Goal: Task Accomplishment & Management: Manage account settings

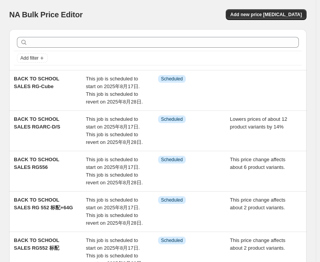
click at [118, 13] on div "NA Bulk Price Editor" at bounding box center [80, 14] width 142 height 11
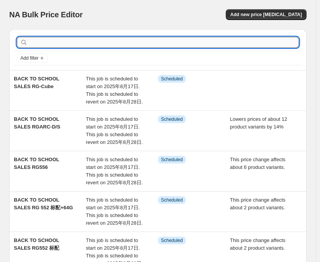
click at [144, 44] on input "text" at bounding box center [164, 42] width 270 height 11
click at [143, 44] on input "text" at bounding box center [157, 42] width 256 height 11
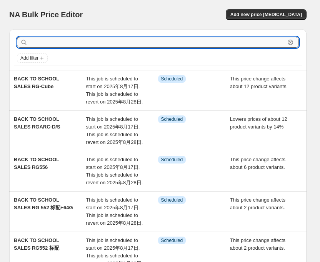
click at [143, 44] on input "text" at bounding box center [157, 42] width 256 height 11
click at [156, 40] on input "text" at bounding box center [157, 42] width 256 height 11
click at [156, 40] on input "text" at bounding box center [164, 42] width 270 height 11
type input "NANO"
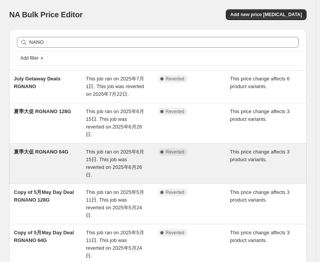
click at [113, 150] on span "This job ran on 2025年6月15日. This job was reverted on 2025年6月26日." at bounding box center [115, 163] width 58 height 29
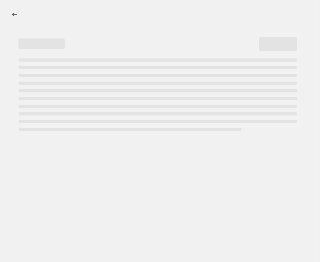
select select "pcap"
select select "no_change"
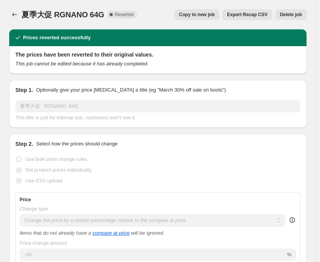
click at [191, 14] on span "Copy to new job" at bounding box center [197, 15] width 36 height 6
select select "pcap"
select select "no_change"
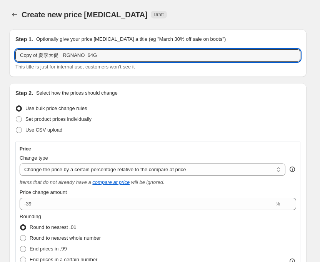
drag, startPoint x: 58, startPoint y: 55, endPoint x: 5, endPoint y: 55, distance: 52.7
paste input "BACK TO SCHOOL SALES"
type input "BACK TO SCHOOL SALES RGNANO 64G"
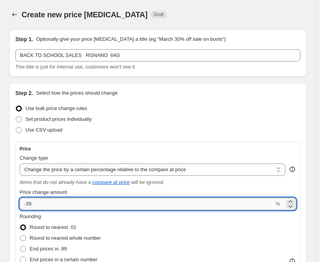
drag, startPoint x: 29, startPoint y: 205, endPoint x: 38, endPoint y: 203, distance: 9.3
click at [38, 203] on input "-39" at bounding box center [147, 204] width 254 height 12
type input "-34"
click at [146, 102] on div "Step 2. Select how the prices should change Use bulk price change rules Set pro…" at bounding box center [157, 266] width 285 height 355
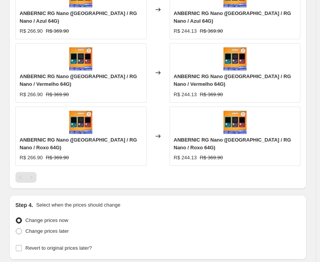
scroll to position [633, 0]
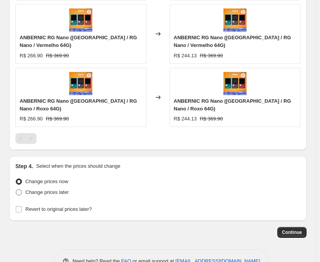
click at [20, 189] on span at bounding box center [19, 192] width 6 height 6
click at [16, 189] on input "Change prices later" at bounding box center [16, 189] width 0 height 0
radio input "true"
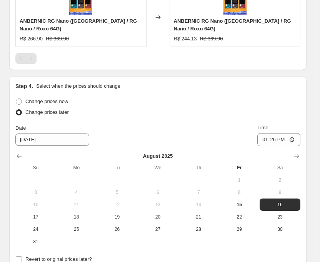
scroll to position [777, 0]
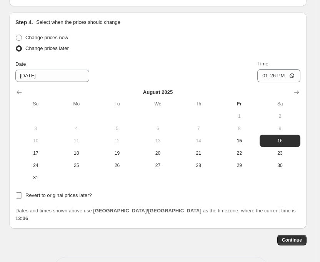
click at [17, 192] on input "Revert to original prices later?" at bounding box center [19, 195] width 6 height 6
checkbox input "true"
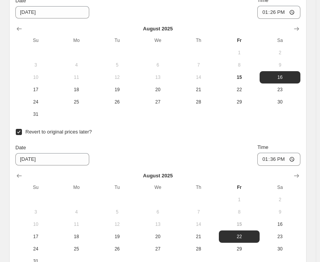
scroll to position [854, 0]
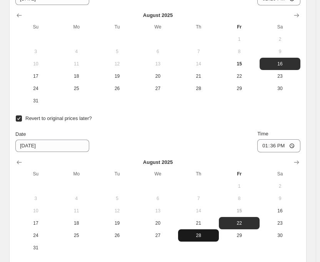
click at [193, 232] on span "28" at bounding box center [198, 235] width 35 height 6
type input "[DATE]"
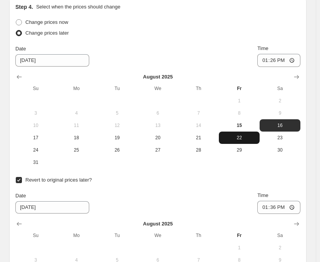
scroll to position [777, 0]
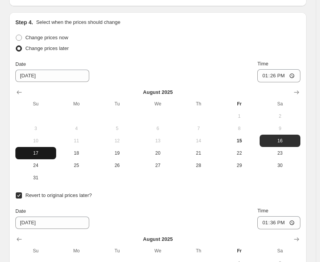
click at [46, 150] on span "17" at bounding box center [35, 153] width 35 height 6
type input "[DATE]"
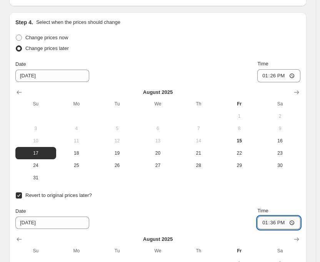
click at [276, 216] on input "13:36" at bounding box center [278, 222] width 43 height 13
type input "15:00"
click at [240, 207] on div "Date [DATE] Time 15:00" at bounding box center [157, 218] width 285 height 22
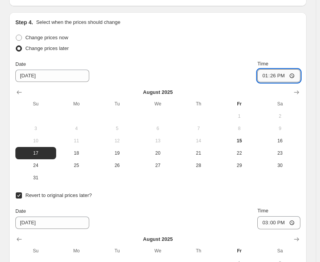
click at [278, 69] on input "13:26" at bounding box center [278, 75] width 43 height 13
type input "22:50"
click at [223, 60] on div "Date [DATE] Time 22:50" at bounding box center [157, 71] width 285 height 22
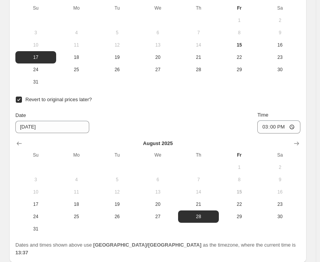
scroll to position [907, 0]
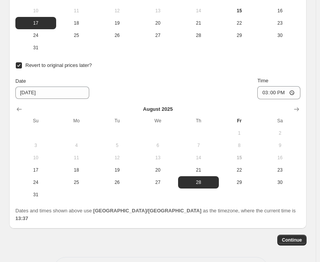
click at [290, 237] on span "Continue" at bounding box center [292, 240] width 20 height 6
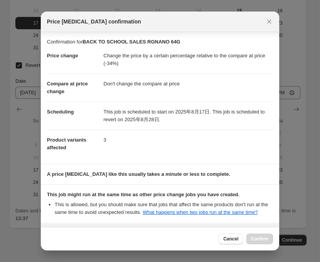
scroll to position [68, 0]
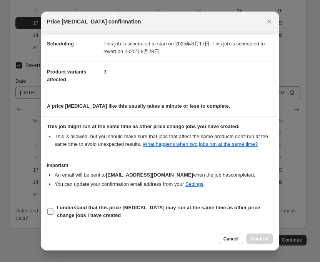
click at [52, 212] on input "I understand that this price [MEDICAL_DATA] may run at the same time as other p…" at bounding box center [50, 211] width 6 height 6
checkbox input "true"
click at [267, 239] on span "Confirm" at bounding box center [260, 239] width 18 height 6
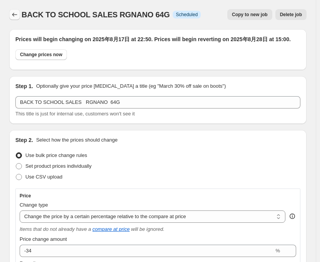
click at [17, 17] on icon "Price change jobs" at bounding box center [15, 15] width 8 height 8
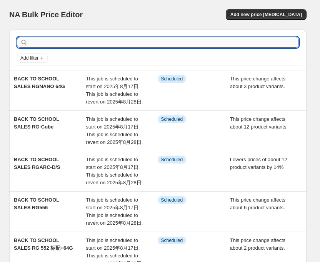
click at [148, 41] on input "text" at bounding box center [164, 42] width 270 height 11
type input "NA"
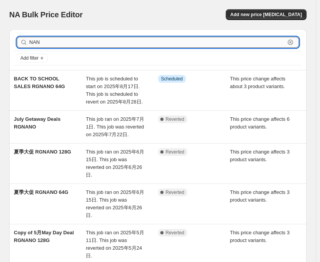
click at [143, 43] on input "NAN" at bounding box center [157, 42] width 256 height 11
type input "NANO"
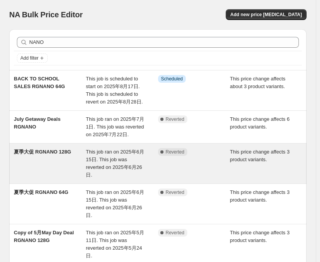
click at [114, 152] on span "This job ran on 2025年6月15日. This job was reverted on 2025年6月26日." at bounding box center [115, 163] width 58 height 29
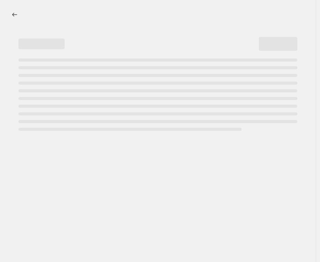
select select "pcap"
select select "no_change"
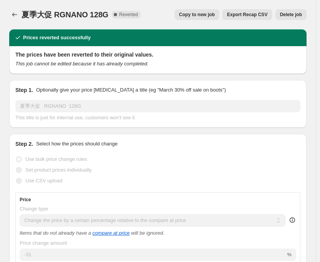
click at [213, 16] on span "Copy to new job" at bounding box center [197, 15] width 36 height 6
select select "pcap"
select select "no_change"
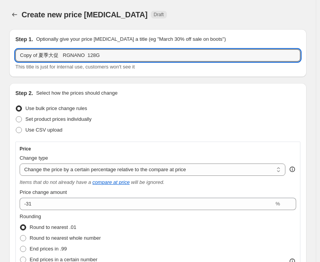
drag, startPoint x: 57, startPoint y: 58, endPoint x: -1, endPoint y: 63, distance: 58.3
click at [0, 63] on html "Home Settings Plans Skip to content Create new price [MEDICAL_DATA]. This page …" at bounding box center [160, 131] width 320 height 262
paste input "BACK TO SCHOOL SALES"
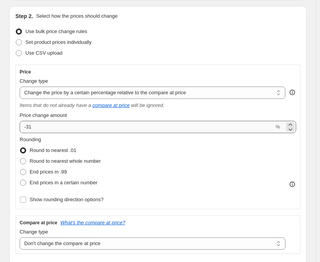
type input "BACK TO SCHOOL SALES [GEOGRAPHIC_DATA] 128G"
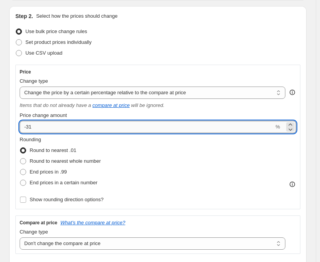
drag, startPoint x: 27, startPoint y: 126, endPoint x: 46, endPoint y: 127, distance: 18.5
click at [46, 127] on input "-31" at bounding box center [147, 127] width 254 height 12
type input "-29"
click at [105, 79] on div "Change type" at bounding box center [153, 81] width 266 height 8
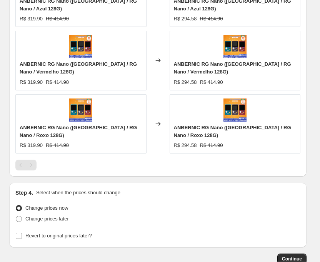
scroll to position [615, 0]
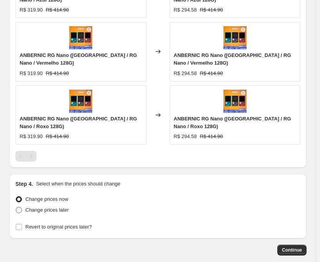
click at [20, 207] on span at bounding box center [19, 210] width 6 height 6
click at [16, 207] on input "Change prices later" at bounding box center [16, 207] width 0 height 0
radio input "true"
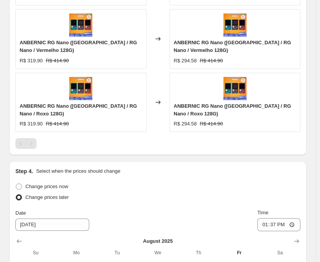
scroll to position [777, 0]
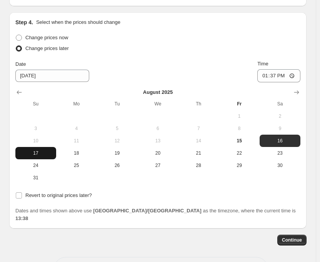
click at [40, 150] on span "17" at bounding box center [35, 153] width 35 height 6
type input "[DATE]"
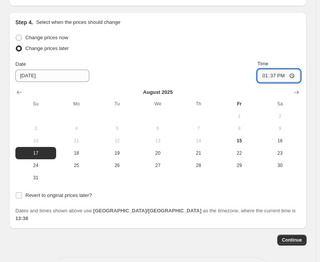
click at [278, 69] on input "13:37" at bounding box center [278, 75] width 43 height 13
type input "22:50"
click at [20, 192] on input "Revert to original prices later?" at bounding box center [19, 195] width 6 height 6
checkbox input "true"
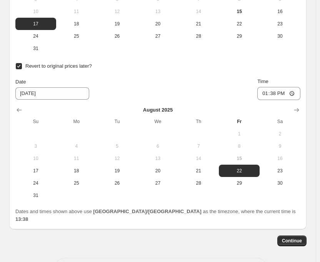
scroll to position [907, 0]
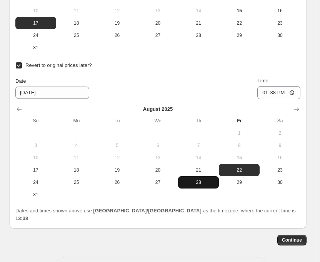
click at [198, 179] on span "28" at bounding box center [198, 182] width 35 height 6
type input "[DATE]"
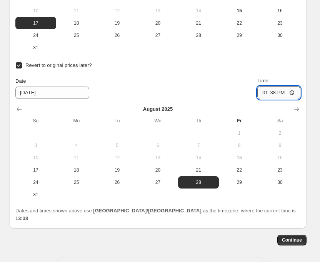
click at [277, 86] on input "13:38" at bounding box center [278, 92] width 43 height 13
type input "15:00"
click at [245, 77] on div "Date [DATE] Time 15:00" at bounding box center [157, 88] width 285 height 22
click at [288, 235] on button "Continue" at bounding box center [291, 240] width 29 height 11
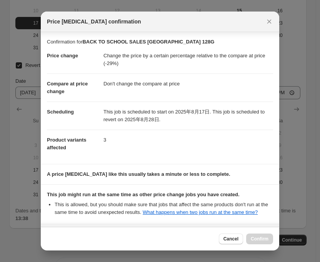
scroll to position [68, 0]
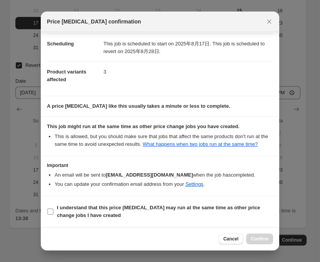
click at [52, 210] on input "I understand that this price [MEDICAL_DATA] may run at the same time as other p…" at bounding box center [50, 211] width 6 height 6
checkbox input "true"
click at [257, 238] on span "Confirm" at bounding box center [260, 239] width 18 height 6
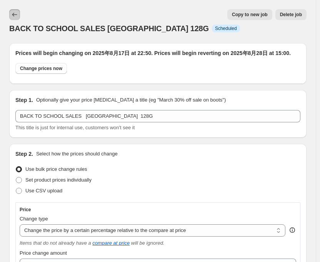
click at [13, 13] on icon "Price change jobs" at bounding box center [15, 15] width 8 height 8
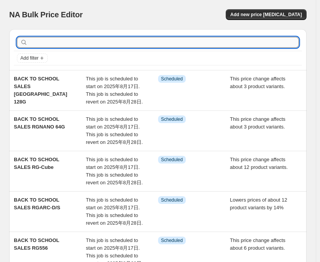
click at [145, 42] on input "text" at bounding box center [164, 42] width 270 height 11
type input "406"
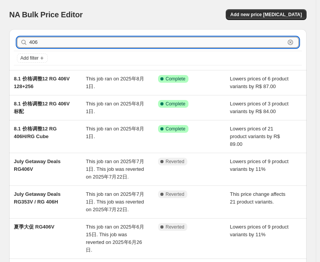
click at [145, 42] on input "406" at bounding box center [157, 42] width 256 height 11
type input "406"
click at [143, 41] on input "406" at bounding box center [157, 42] width 256 height 11
type input "406"
click at [142, 42] on input "406" at bounding box center [157, 42] width 256 height 11
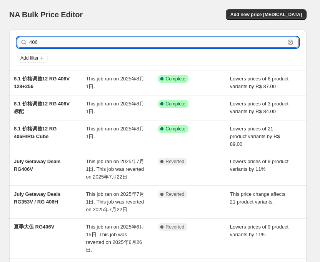
type input "406V"
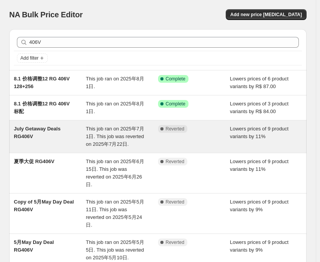
click at [56, 131] on span "July Getaway Deals RG406V" at bounding box center [37, 132] width 47 height 13
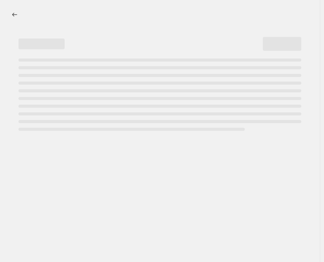
select select "percentage"
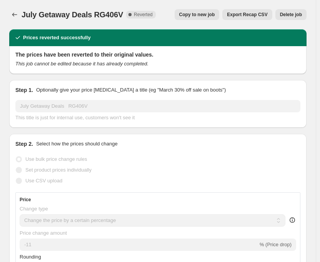
click at [206, 12] on span "Copy to new job" at bounding box center [197, 15] width 36 height 6
select select "percentage"
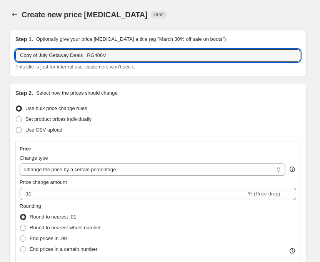
drag, startPoint x: 81, startPoint y: 56, endPoint x: 12, endPoint y: 64, distance: 69.7
click at [12, 64] on div "Step 1. Optionally give your price [MEDICAL_DATA] a title (eg "March 30% off sa…" at bounding box center [157, 53] width 297 height 48
paste input "BACK TO SCHOOL SALES"
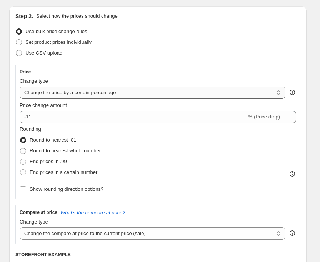
type input "BACK TO SCHOOL SALES RG406V"
click at [163, 94] on select "Change the price to a certain amount Change the price by a certain amount Chang…" at bounding box center [153, 93] width 266 height 12
select select "pcap"
click at [20, 87] on select "Change the price to a certain amount Change the price by a certain amount Chang…" at bounding box center [153, 93] width 266 height 12
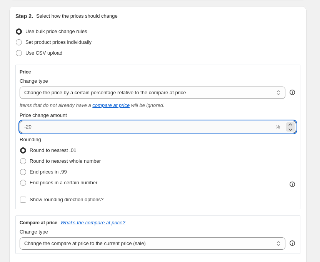
drag, startPoint x: 27, startPoint y: 128, endPoint x: 38, endPoint y: 128, distance: 11.2
click at [38, 128] on input "-20" at bounding box center [147, 127] width 254 height 12
type input "-14"
click at [191, 65] on div "Price Change type Change the price to a certain amount Change the price by a ce…" at bounding box center [157, 137] width 285 height 145
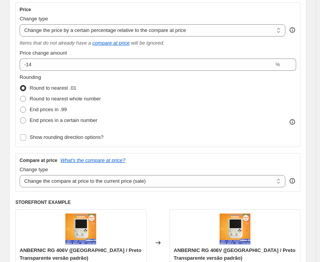
scroll to position [154, 0]
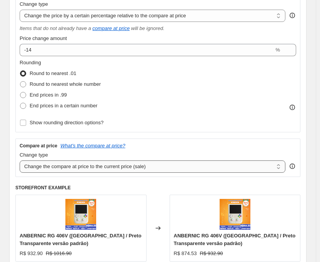
click at [175, 168] on select "Change the compare at price to the current price (sale) Change the compare at p…" at bounding box center [153, 166] width 266 height 12
select select "no_change"
click at [20, 160] on select "Change the compare at price to the current price (sale) Change the compare at p…" at bounding box center [153, 166] width 266 height 12
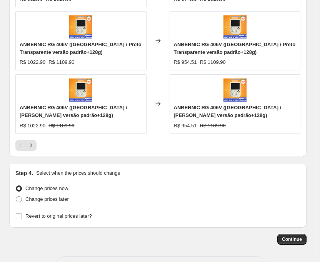
scroll to position [769, 0]
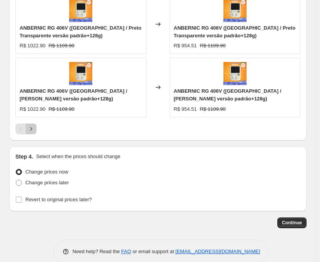
click at [34, 125] on icon "Next" at bounding box center [31, 129] width 8 height 8
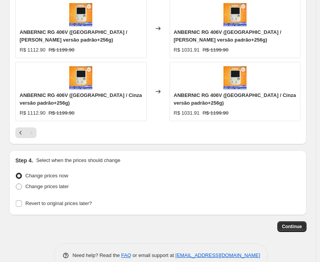
scroll to position [719, 0]
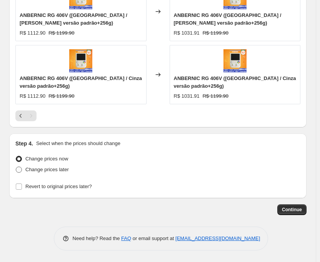
click at [18, 170] on span at bounding box center [19, 169] width 6 height 6
click at [16, 167] on input "Change prices later" at bounding box center [16, 166] width 0 height 0
radio input "true"
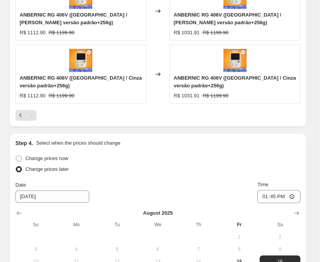
scroll to position [863, 0]
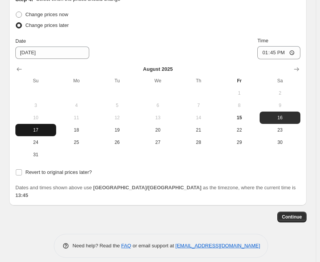
click at [38, 133] on span "17" at bounding box center [35, 130] width 35 height 6
type input "[DATE]"
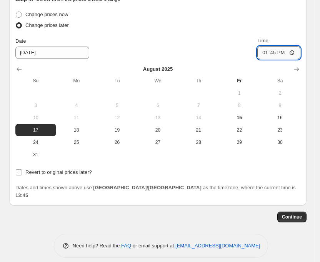
click at [281, 55] on input "13:45" at bounding box center [278, 52] width 43 height 13
type input "22:50"
click at [20, 173] on input "Revert to original prices later?" at bounding box center [19, 172] width 6 height 6
checkbox input "true"
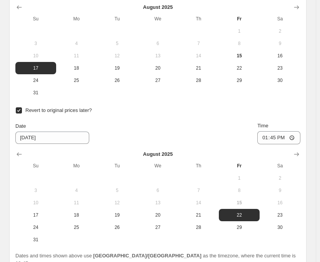
scroll to position [940, 0]
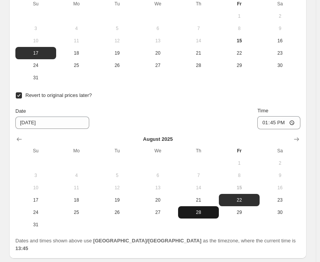
click at [181, 212] on button "28" at bounding box center [198, 212] width 41 height 12
type input "[DATE]"
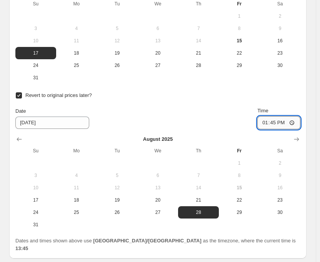
click at [279, 123] on input "13:45" at bounding box center [278, 122] width 43 height 13
type input "15:00"
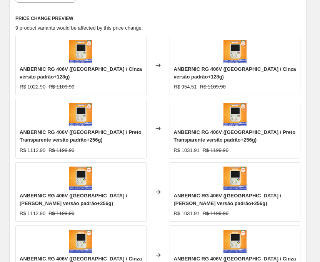
scroll to position [993, 0]
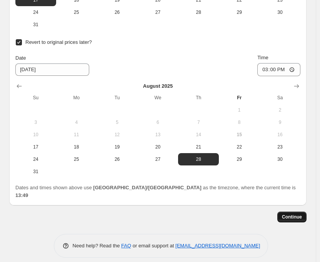
click at [290, 214] on span "Continue" at bounding box center [292, 217] width 20 height 6
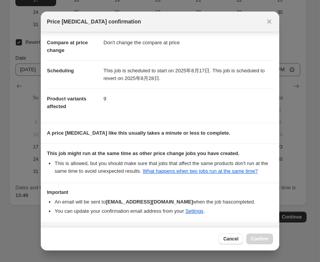
scroll to position [68, 0]
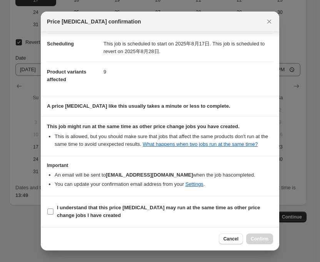
click at [48, 214] on input "I understand that this price [MEDICAL_DATA] may run at the same time as other p…" at bounding box center [50, 211] width 6 height 6
checkbox input "true"
click at [263, 242] on button "Confirm" at bounding box center [259, 238] width 27 height 11
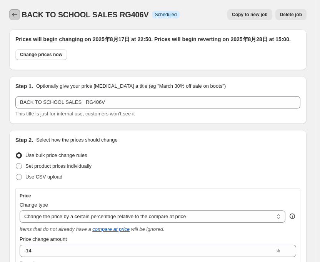
click at [15, 18] on icon "Price change jobs" at bounding box center [15, 15] width 8 height 8
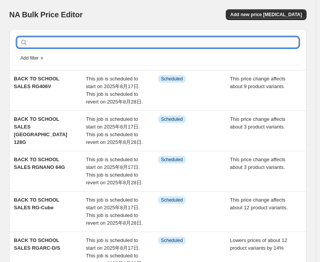
click at [108, 44] on input "text" at bounding box center [164, 42] width 270 height 11
type input "CUBE"
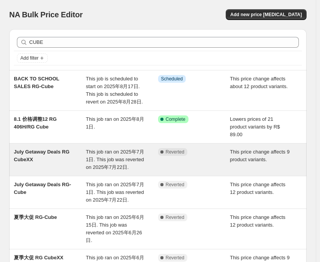
click at [104, 150] on span "This job ran on 2025年7月1日. This job was reverted on 2025年7月22日." at bounding box center [115, 159] width 58 height 21
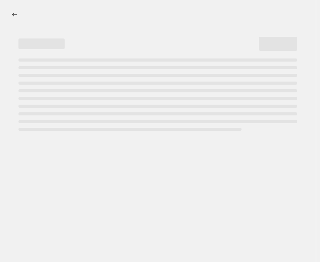
select select "pcap"
select select "no_change"
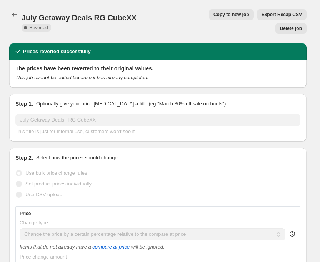
click at [213, 14] on span "Copy to new job" at bounding box center [231, 15] width 36 height 6
select select "pcap"
select select "no_change"
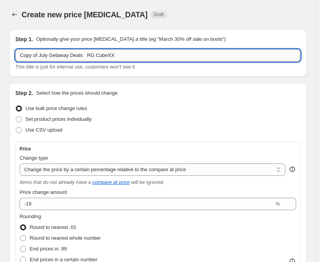
drag, startPoint x: 81, startPoint y: 57, endPoint x: 19, endPoint y: 53, distance: 62.0
click at [19, 53] on input "Copy of July Getaway Deals RG CubeXX" at bounding box center [157, 55] width 285 height 12
paste input "BACK TO SCHOOL SALES"
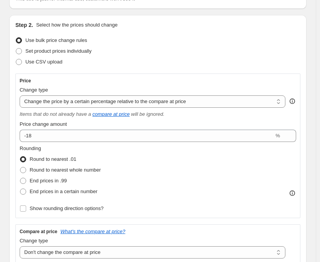
scroll to position [77, 0]
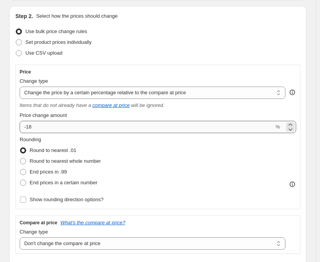
type input "BACK TO SCHOOL SALES RG CubeXX"
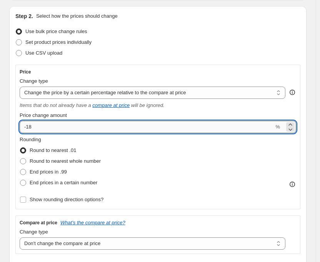
drag, startPoint x: 29, startPoint y: 126, endPoint x: 41, endPoint y: 127, distance: 11.9
click at [41, 127] on input "-18" at bounding box center [147, 127] width 254 height 12
type input "-13"
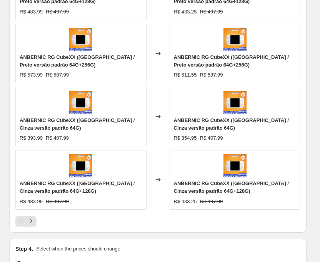
scroll to position [692, 0]
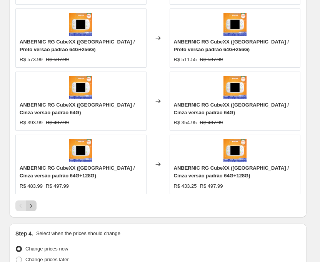
click at [30, 208] on icon "Next" at bounding box center [31, 206] width 8 height 8
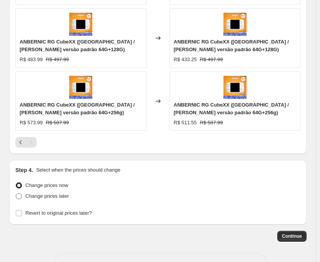
click at [17, 195] on span at bounding box center [19, 196] width 6 height 6
click at [16, 193] on input "Change prices later" at bounding box center [16, 193] width 0 height 0
radio input "true"
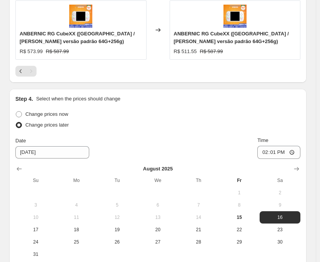
scroll to position [846, 0]
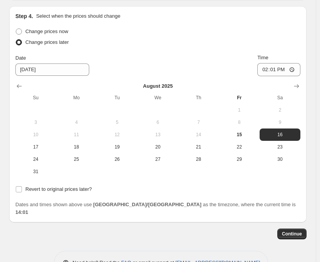
click at [33, 136] on span "10" at bounding box center [35, 134] width 35 height 6
click at [40, 149] on span "17" at bounding box center [35, 147] width 35 height 6
type input "[DATE]"
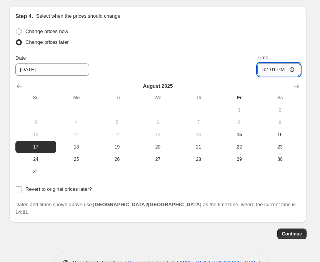
click at [277, 68] on input "14:01" at bounding box center [278, 69] width 43 height 13
type input "22:50"
click at [18, 192] on input "Revert to original prices later?" at bounding box center [19, 189] width 6 height 6
checkbox input "true"
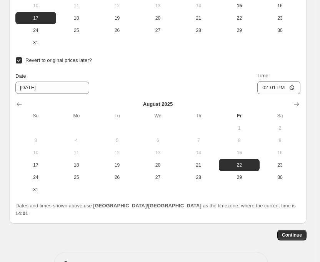
scroll to position [993, 0]
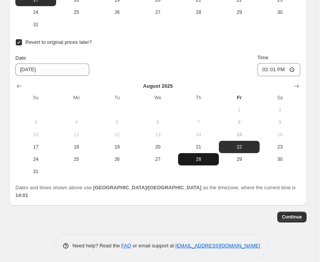
click at [200, 163] on button "28" at bounding box center [198, 159] width 41 height 12
type input "[DATE]"
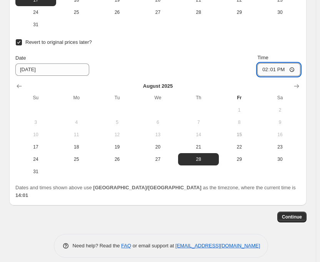
click at [277, 69] on input "14:01" at bounding box center [278, 69] width 43 height 13
type input "15:00"
click at [211, 57] on div "Date [DATE] Time 15:00" at bounding box center [157, 65] width 285 height 22
click at [294, 214] on span "Continue" at bounding box center [292, 217] width 20 height 6
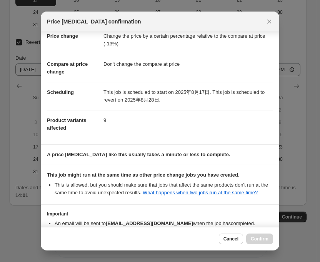
scroll to position [68, 0]
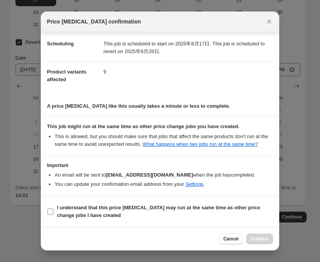
click at [51, 211] on input "I understand that this price [MEDICAL_DATA] may run at the same time as other p…" at bounding box center [50, 211] width 6 height 6
checkbox input "true"
click at [256, 237] on span "Confirm" at bounding box center [260, 239] width 18 height 6
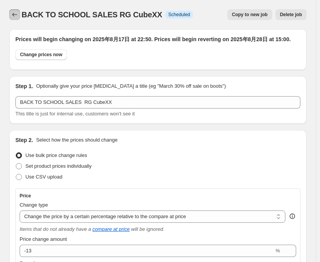
click at [17, 15] on icon "Price change jobs" at bounding box center [15, 15] width 8 height 8
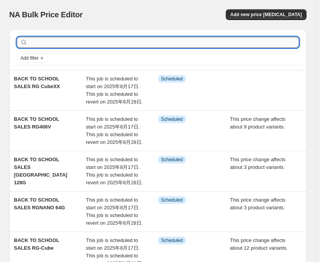
click at [51, 42] on input "text" at bounding box center [164, 42] width 270 height 11
type input "35"
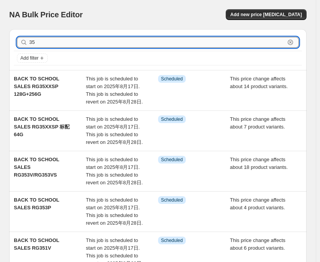
click at [51, 42] on input "35" at bounding box center [157, 42] width 256 height 11
type input "35"
click at [51, 42] on input "35" at bounding box center [157, 42] width 256 height 11
type input "35 XX"
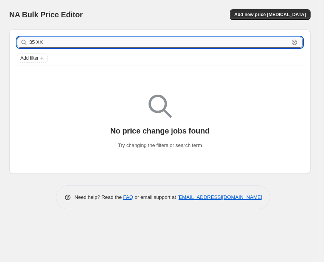
click at [36, 43] on input "35 XX" at bounding box center [159, 42] width 260 height 11
type input "35XX"
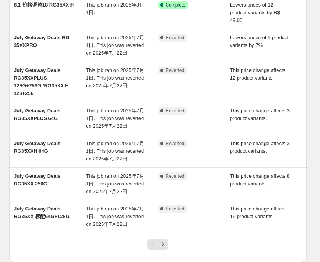
scroll to position [211, 0]
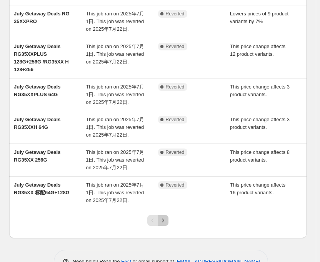
click at [165, 216] on icon "Next" at bounding box center [163, 220] width 8 height 8
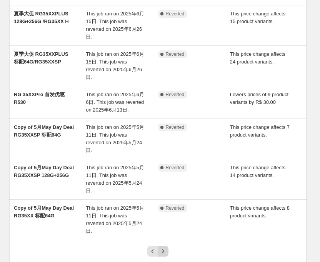
click at [164, 247] on icon "Next" at bounding box center [163, 251] width 8 height 8
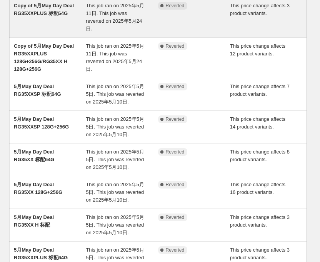
scroll to position [219, 0]
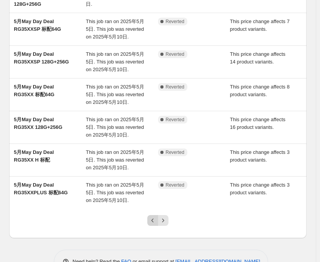
click at [155, 216] on icon "Previous" at bounding box center [153, 220] width 8 height 8
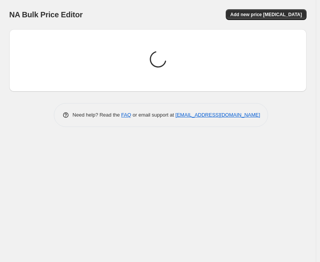
scroll to position [0, 0]
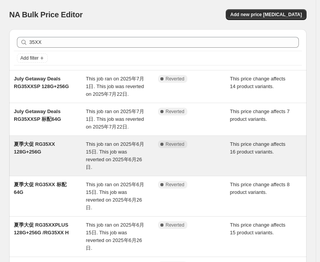
click at [93, 144] on span "This job ran on 2025年6月15日. This job was reverted on 2025年6月26日." at bounding box center [115, 155] width 58 height 29
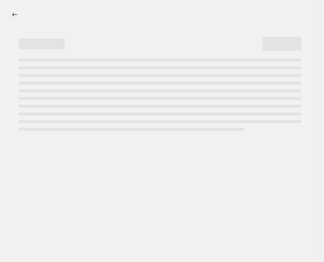
select select "pcap"
select select "no_change"
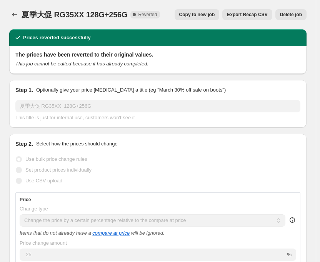
click at [215, 14] on span "Copy to new job" at bounding box center [197, 15] width 36 height 6
select select "pcap"
select select "no_change"
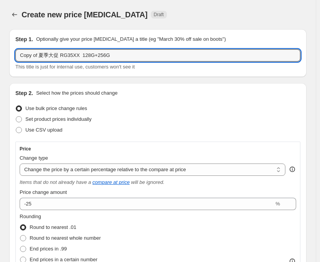
drag, startPoint x: 57, startPoint y: 55, endPoint x: -2, endPoint y: 55, distance: 59.6
click at [0, 55] on html "Home Settings Plans Skip to content Create new price [MEDICAL_DATA]. This page …" at bounding box center [160, 131] width 320 height 262
paste input "BACK TO SCHOOL SALES"
drag, startPoint x: 97, startPoint y: 55, endPoint x: 133, endPoint y: 45, distance: 37.1
click at [133, 45] on div "Step 1. Optionally give your price [MEDICAL_DATA] a title (eg "March 30% off sa…" at bounding box center [157, 52] width 285 height 35
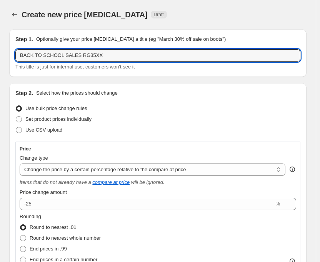
type input "BACK TO SCHOOL SALES RG35XX"
click at [180, 12] on div "Create new price [MEDICAL_DATA] Draft" at bounding box center [128, 14] width 212 height 11
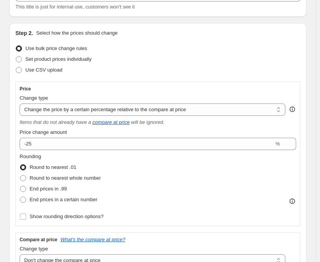
scroll to position [77, 0]
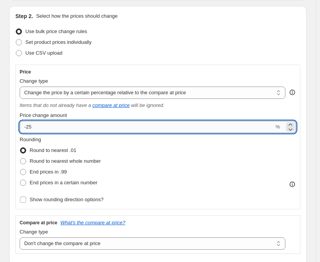
drag, startPoint x: 28, startPoint y: 127, endPoint x: 34, endPoint y: 127, distance: 6.5
click at [34, 127] on input "-25" at bounding box center [147, 127] width 254 height 12
type input "-22"
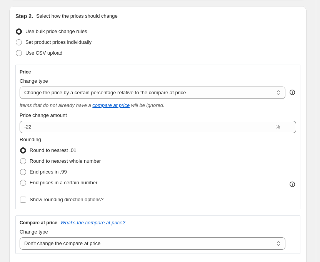
click at [135, 51] on div "Use CSV upload" at bounding box center [157, 53] width 285 height 11
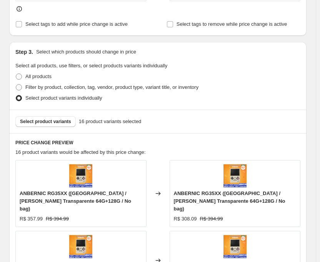
scroll to position [461, 0]
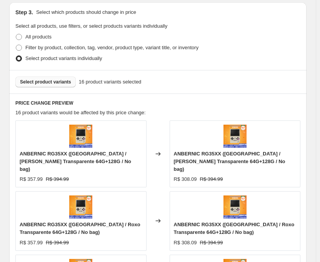
click at [37, 80] on button "Select product variants" at bounding box center [45, 82] width 60 height 11
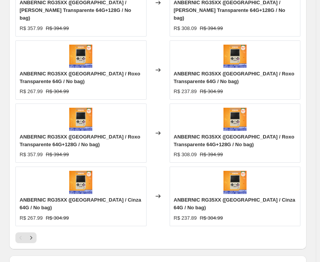
scroll to position [692, 0]
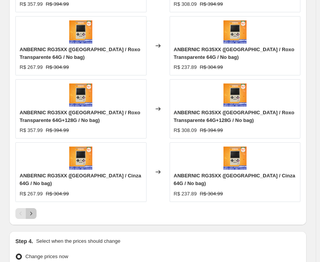
click at [29, 210] on icon "Next" at bounding box center [31, 214] width 8 height 8
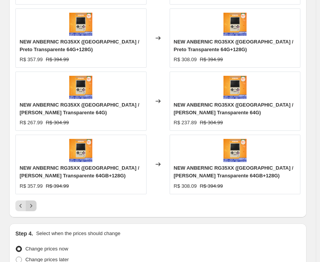
click at [32, 203] on icon "Next" at bounding box center [31, 206] width 8 height 8
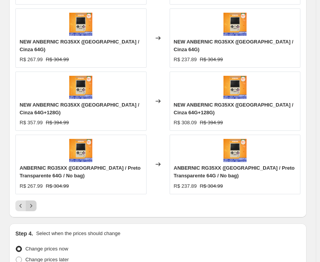
click at [29, 202] on icon "Next" at bounding box center [31, 206] width 8 height 8
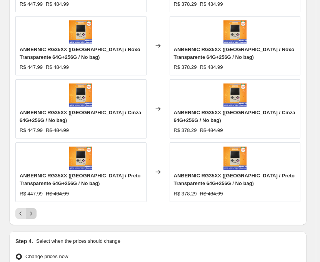
click at [33, 210] on icon "Next" at bounding box center [31, 214] width 8 height 8
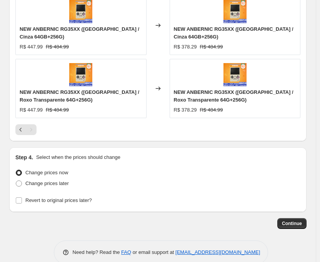
scroll to position [711, 0]
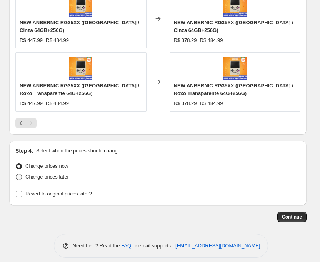
click at [18, 174] on span at bounding box center [19, 177] width 6 height 6
click at [16, 174] on input "Change prices later" at bounding box center [16, 174] width 0 height 0
radio input "true"
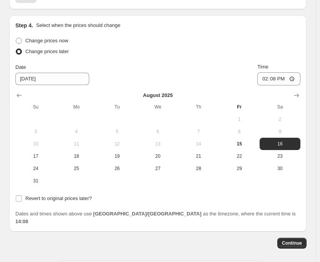
scroll to position [855, 0]
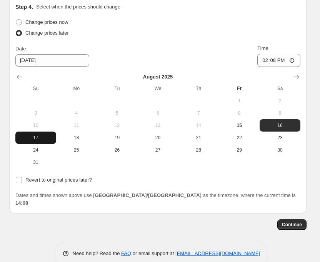
click at [30, 135] on span "17" at bounding box center [35, 138] width 35 height 6
type input "[DATE]"
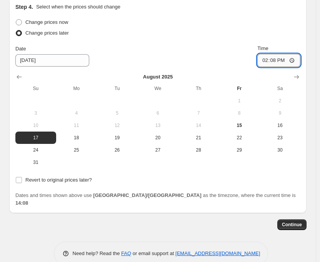
click at [281, 55] on input "14:08" at bounding box center [278, 60] width 43 height 13
type input "22:50"
click at [14, 173] on div "Step 4. Select when the prices should change Change prices now Change prices la…" at bounding box center [157, 105] width 297 height 216
click at [18, 177] on input "Revert to original prices later?" at bounding box center [19, 180] width 6 height 6
checkbox input "true"
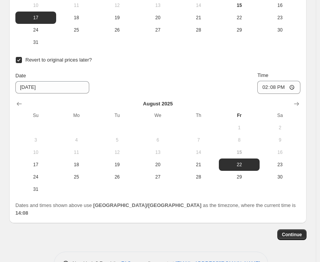
scroll to position [985, 0]
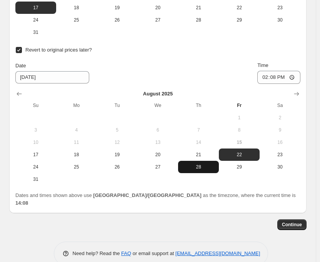
click at [200, 164] on span "28" at bounding box center [198, 167] width 35 height 6
type input "[DATE]"
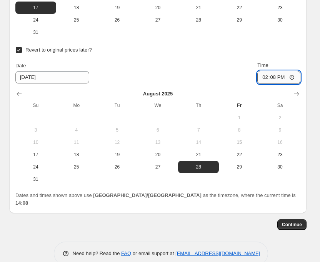
click at [280, 72] on input "14:08" at bounding box center [278, 77] width 43 height 13
type input "15:00"
click at [299, 221] on span "Continue" at bounding box center [292, 224] width 20 height 6
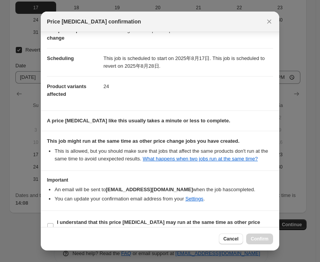
scroll to position [68, 0]
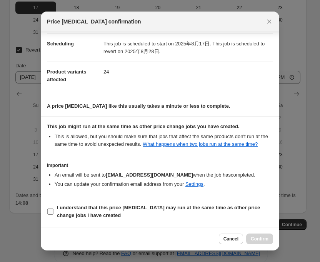
click at [52, 208] on input "I understand that this price [MEDICAL_DATA] may run at the same time as other p…" at bounding box center [50, 211] width 6 height 6
checkbox input "true"
click at [258, 237] on span "Confirm" at bounding box center [260, 239] width 18 height 6
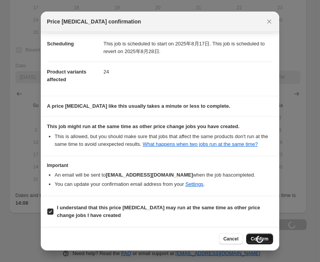
type input "BACK TO SCHOOL SALES RG35XX"
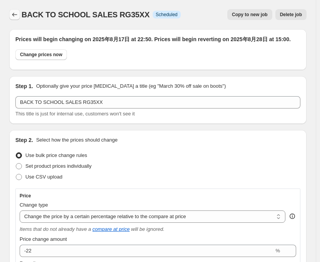
click at [16, 15] on icon "Price change jobs" at bounding box center [15, 15] width 8 height 8
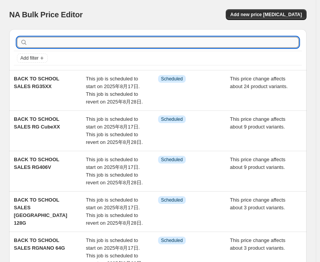
click at [52, 42] on input "text" at bounding box center [164, 42] width 270 height 11
type input "35"
click at [52, 42] on input "35" at bounding box center [157, 42] width 256 height 11
type input "35XXH"
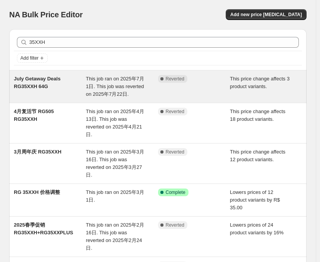
click at [120, 85] on span "This job ran on 2025年7月1日. This job was reverted on 2025年7月22日." at bounding box center [115, 86] width 58 height 21
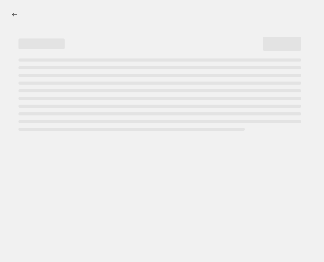
select select "pcap"
select select "no_change"
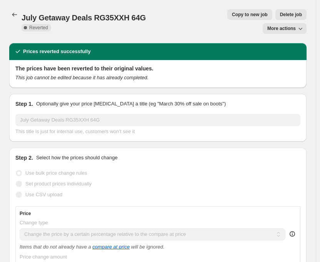
click at [232, 15] on span "Copy to new job" at bounding box center [250, 15] width 36 height 6
select select "pcap"
select select "no_change"
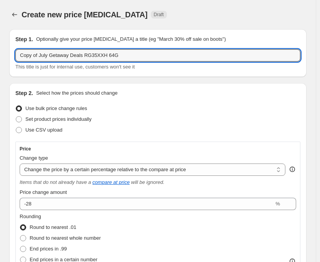
drag, startPoint x: 81, startPoint y: 56, endPoint x: -16, endPoint y: 56, distance: 96.5
click at [0, 56] on html "Home Settings Plans Skip to content Create new price [MEDICAL_DATA]. This page …" at bounding box center [160, 131] width 320 height 262
paste input "BACK TO SCHOOL SALES"
type input "BACK TO SCHOOL SALES RG35XXH 64G"
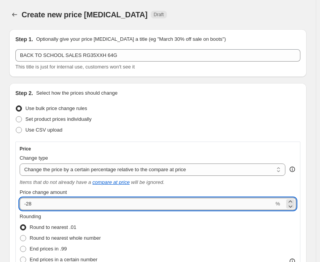
drag, startPoint x: 28, startPoint y: 203, endPoint x: 38, endPoint y: 200, distance: 10.1
click at [38, 200] on input "-28" at bounding box center [147, 204] width 254 height 12
type input "-26"
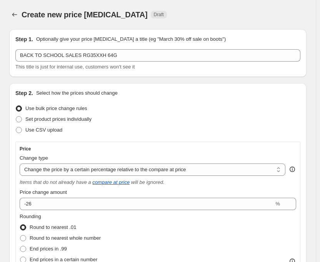
click at [149, 113] on div "Use bulk price change rules" at bounding box center [157, 108] width 285 height 11
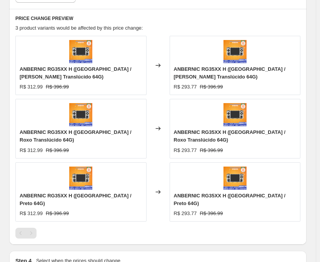
scroll to position [615, 0]
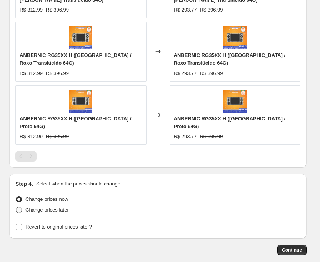
click at [20, 207] on span at bounding box center [19, 210] width 6 height 6
click at [16, 207] on input "Change prices later" at bounding box center [16, 207] width 0 height 0
radio input "true"
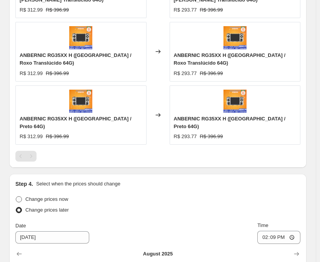
scroll to position [769, 0]
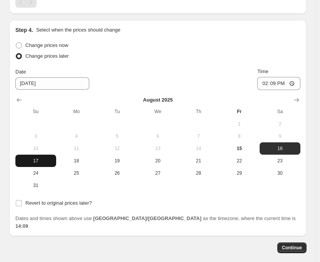
click at [27, 158] on span "17" at bounding box center [35, 161] width 35 height 6
type input "[DATE]"
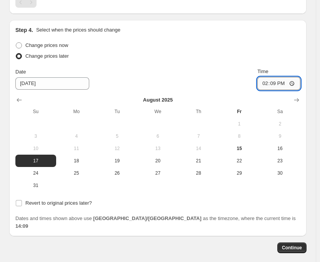
click at [276, 79] on input "14:09" at bounding box center [278, 83] width 43 height 13
type input "01:09"
type input "22:50"
click at [20, 200] on input "Revert to original prices later?" at bounding box center [19, 203] width 6 height 6
checkbox input "true"
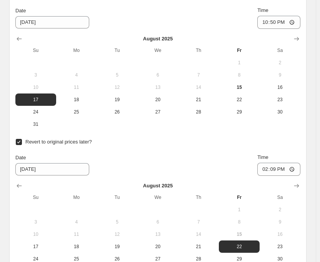
scroll to position [922, 0]
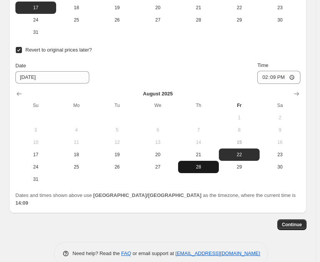
click at [199, 164] on span "28" at bounding box center [198, 167] width 35 height 6
type input "[DATE]"
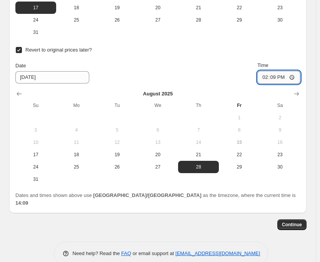
click at [281, 71] on input "14:09" at bounding box center [278, 77] width 43 height 13
type input "15:00"
click at [300, 221] on span "Continue" at bounding box center [292, 224] width 20 height 6
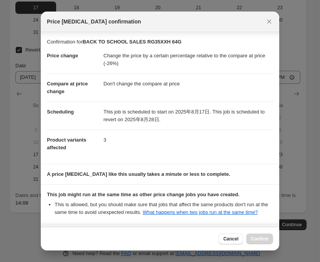
scroll to position [68, 0]
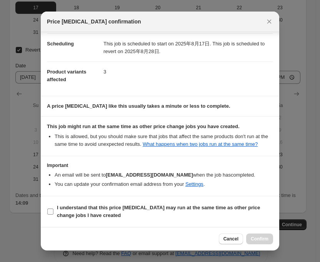
click at [51, 212] on input "I understand that this price [MEDICAL_DATA] may run at the same time as other p…" at bounding box center [50, 211] width 6 height 6
checkbox input "true"
click at [254, 239] on span "Confirm" at bounding box center [260, 239] width 18 height 6
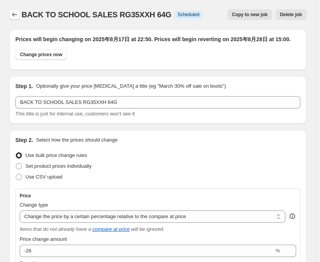
click at [12, 13] on icon "Price change jobs" at bounding box center [15, 15] width 8 height 8
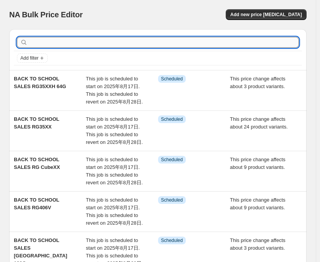
click at [70, 40] on input "text" at bounding box center [164, 42] width 270 height 11
type input "35"
click at [70, 40] on input "35" at bounding box center [157, 42] width 256 height 11
type input "35"
click at [70, 40] on input "35" at bounding box center [157, 42] width 256 height 11
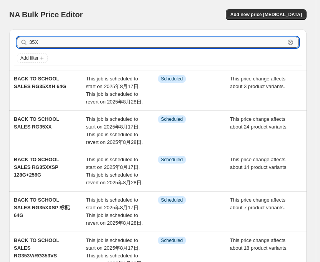
type input "35XX"
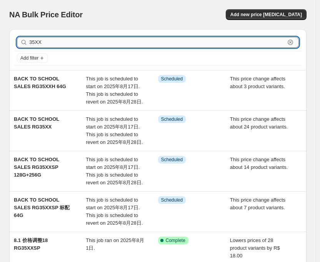
click at [70, 40] on input "35XX" at bounding box center [157, 42] width 256 height 11
type input "35XXH"
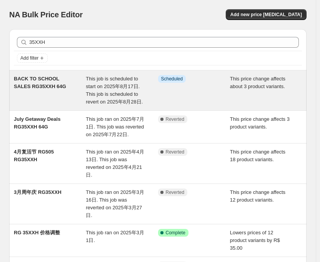
click at [121, 86] on span "This job is scheduled to start on 2025年8月17日. This job is scheduled to revert o…" at bounding box center [114, 90] width 57 height 29
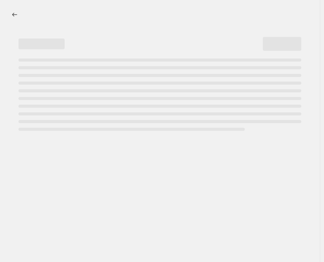
select select "pcap"
select select "no_change"
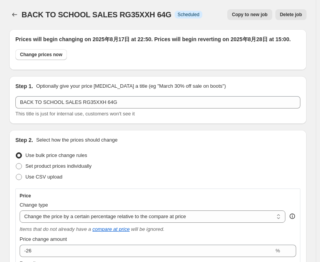
click at [253, 13] on span "Copy to new job" at bounding box center [250, 15] width 36 height 6
select select "pcap"
select select "no_change"
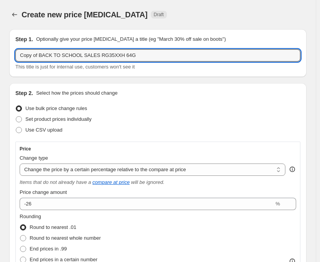
drag, startPoint x: 39, startPoint y: 55, endPoint x: -2, endPoint y: 56, distance: 40.4
click at [0, 56] on html "Home Settings Plans Skip to content Create new price [MEDICAL_DATA]. This page …" at bounding box center [160, 131] width 320 height 262
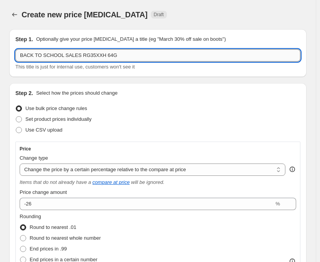
drag, startPoint x: 99, startPoint y: 55, endPoint x: 120, endPoint y: 56, distance: 21.5
click at [120, 56] on input "BACK TO SCHOOL SALES RG35XXH 64G" at bounding box center [157, 55] width 285 height 12
type input "BACK TO SCHOOL SALES RG35XXH 128+256"
click at [191, 100] on div "Step 2. Select how the prices should change Use bulk price change rules Set pro…" at bounding box center [157, 266] width 285 height 355
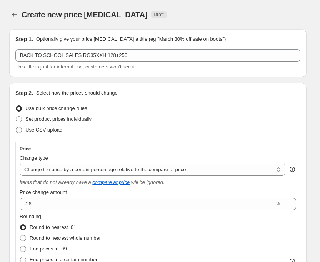
scroll to position [77, 0]
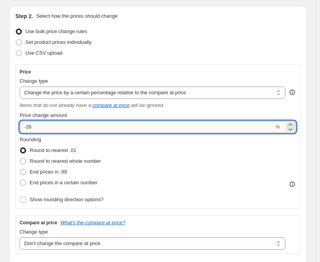
drag, startPoint x: 29, startPoint y: 128, endPoint x: 46, endPoint y: 127, distance: 16.5
click at [46, 127] on input "-26" at bounding box center [147, 127] width 254 height 12
type input "-21"
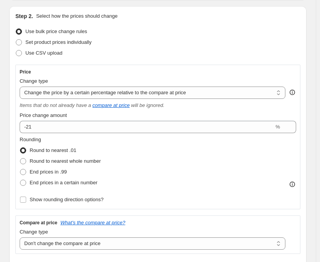
click at [171, 52] on div "Use CSV upload" at bounding box center [157, 53] width 285 height 11
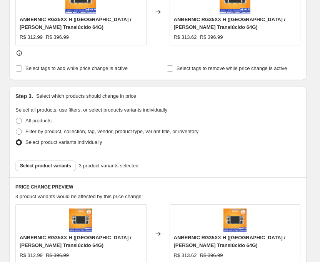
scroll to position [384, 0]
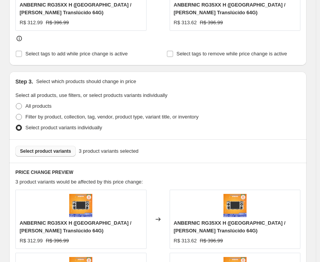
click at [58, 155] on button "Select product variants" at bounding box center [45, 151] width 60 height 11
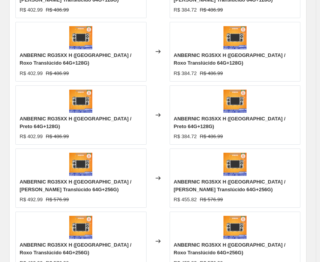
scroll to position [692, 0]
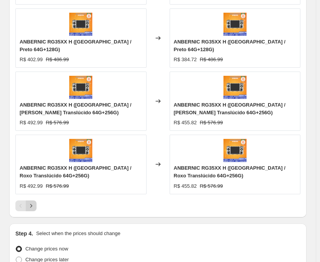
click at [32, 202] on icon "Next" at bounding box center [31, 206] width 8 height 8
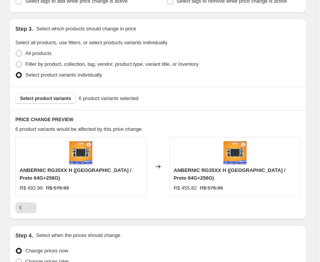
scroll to position [514, 0]
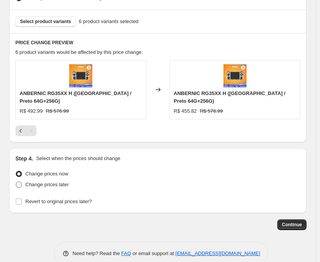
click at [21, 181] on span at bounding box center [19, 184] width 6 height 6
click at [16, 181] on input "Change prices later" at bounding box center [16, 181] width 0 height 0
radio input "true"
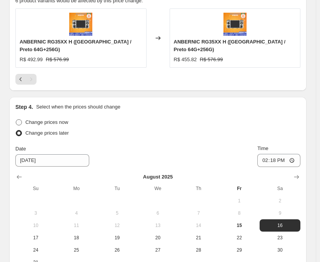
scroll to position [658, 0]
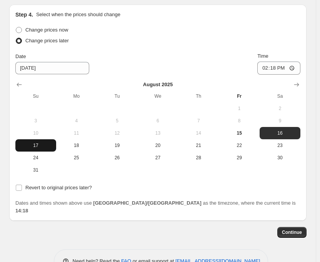
click at [35, 142] on span "17" at bounding box center [35, 145] width 35 height 6
type input "[DATE]"
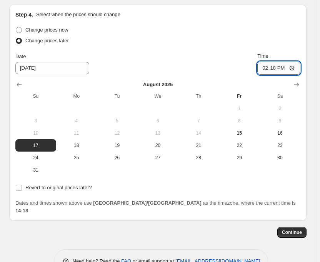
click at [277, 62] on input "14:18" at bounding box center [278, 68] width 43 height 13
type input "22:50"
click at [20, 185] on input "Revert to original prices later?" at bounding box center [19, 188] width 6 height 6
checkbox input "true"
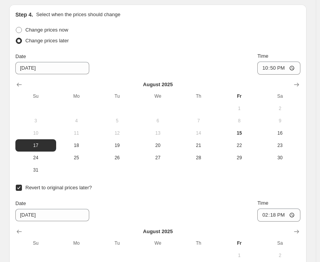
scroll to position [735, 0]
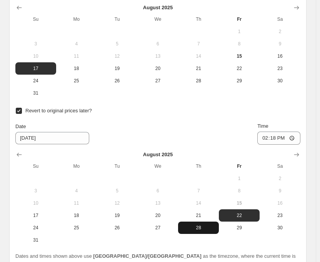
click at [202, 225] on span "28" at bounding box center [198, 228] width 35 height 6
type input "[DATE]"
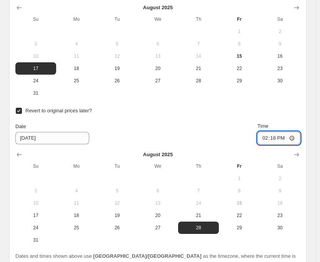
click at [281, 131] on input "14:18" at bounding box center [278, 137] width 43 height 13
type input "15:00"
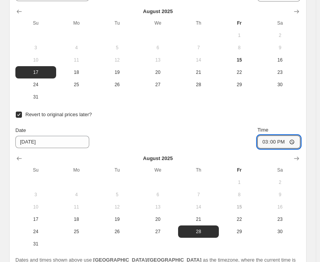
scroll to position [788, 0]
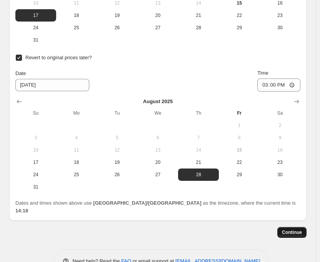
click at [296, 229] on span "Continue" at bounding box center [292, 232] width 20 height 6
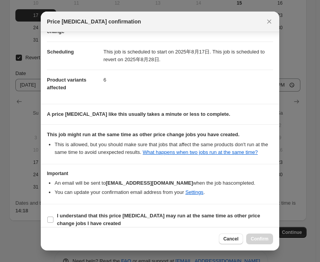
scroll to position [68, 0]
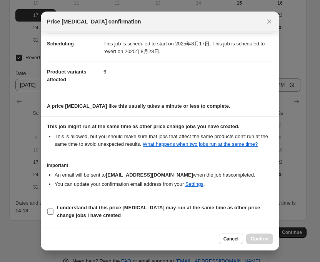
click at [50, 213] on input "I understand that this price [MEDICAL_DATA] may run at the same time as other p…" at bounding box center [50, 211] width 6 height 6
checkbox input "true"
click at [262, 237] on span "Confirm" at bounding box center [260, 239] width 18 height 6
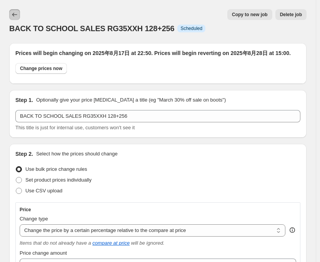
click at [13, 13] on icon "Price change jobs" at bounding box center [15, 15] width 8 height 8
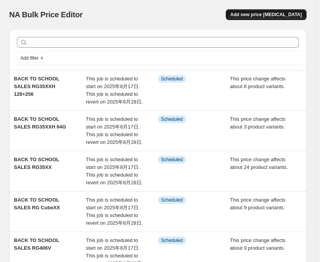
click at [257, 13] on span "Add new price [MEDICAL_DATA]" at bounding box center [266, 15] width 72 height 6
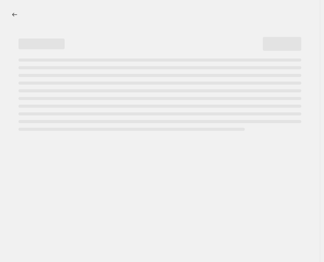
select select "percentage"
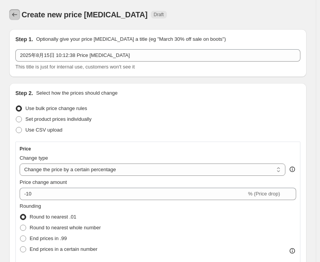
click at [14, 17] on icon "Price change jobs" at bounding box center [15, 15] width 8 height 8
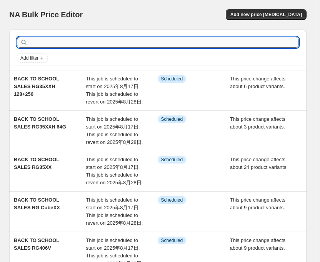
click at [69, 42] on input "text" at bounding box center [164, 42] width 270 height 11
type input "35XXPLUS"
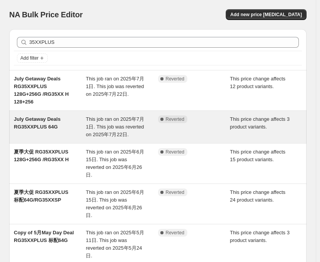
click at [133, 116] on span "This job ran on 2025年7月1日. This job was reverted on 2025年7月22日." at bounding box center [115, 126] width 58 height 21
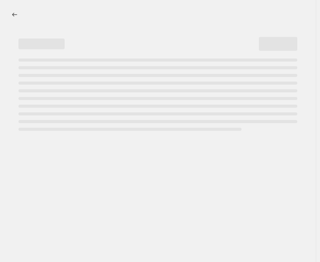
select select "pcap"
select select "no_change"
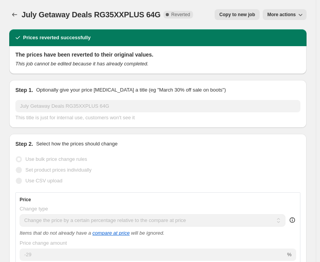
click at [252, 19] on button "Copy to new job" at bounding box center [237, 14] width 45 height 11
select select "pcap"
select select "no_change"
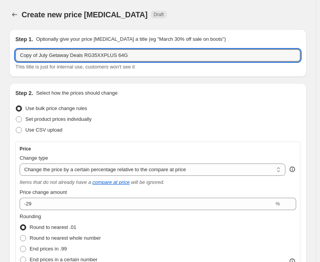
drag, startPoint x: 79, startPoint y: 55, endPoint x: 8, endPoint y: 50, distance: 71.7
paste input "BACK TO SCHOOL SALES"
click at [107, 57] on input "BACK TO SCHOOL SALESs RG35XXPLUS 64G" at bounding box center [157, 55] width 285 height 12
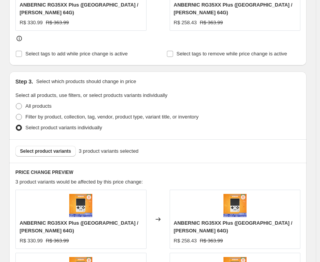
scroll to position [461, 0]
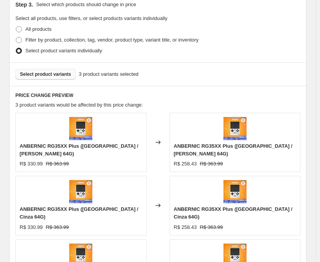
type input "BACK TO SCHOOL SALESs RG35XXPLUS/40XXH 64G"
click at [40, 71] on span "Select product variants" at bounding box center [45, 74] width 51 height 6
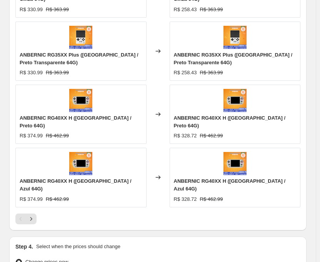
scroll to position [692, 0]
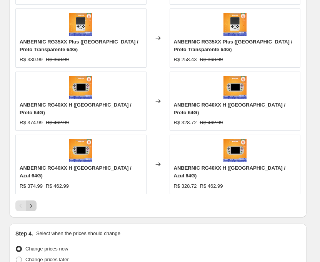
click at [31, 200] on button "Next" at bounding box center [31, 205] width 11 height 11
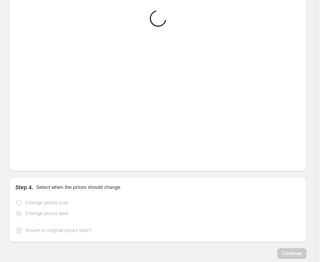
scroll to position [514, 0]
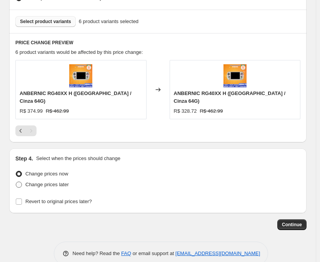
click at [18, 181] on span at bounding box center [19, 184] width 6 height 6
click at [16, 181] on input "Change prices later" at bounding box center [16, 181] width 0 height 0
radio input "true"
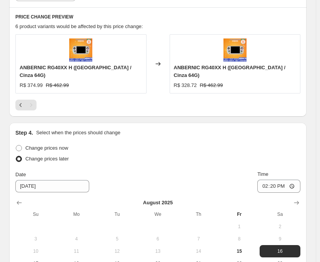
scroll to position [658, 0]
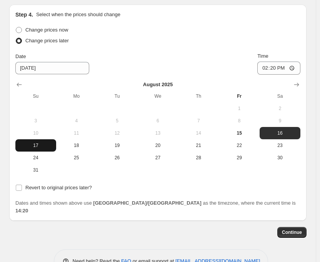
click at [36, 139] on button "17" at bounding box center [35, 145] width 41 height 12
type input "[DATE]"
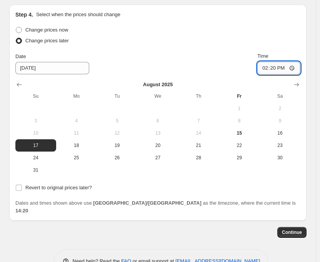
click at [279, 62] on input "14:20" at bounding box center [278, 68] width 43 height 13
type input "22:50"
click at [18, 185] on input "Revert to original prices later?" at bounding box center [19, 188] width 6 height 6
checkbox input "true"
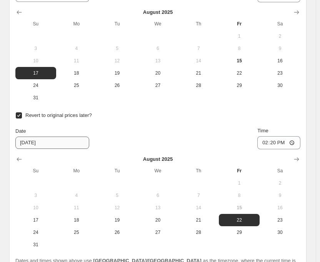
scroll to position [788, 0]
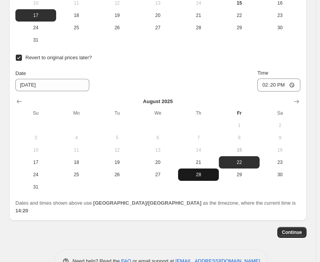
click at [208, 171] on span "28" at bounding box center [198, 174] width 35 height 6
type input "[DATE]"
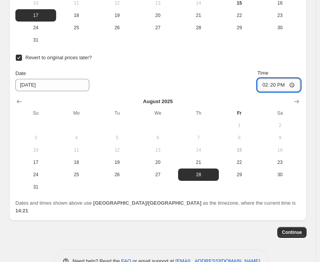
click at [276, 78] on input "14:20" at bounding box center [278, 84] width 43 height 13
type input "15:00"
click at [135, 69] on div "Date [DATE] Time 15:00" at bounding box center [157, 80] width 285 height 22
click at [291, 229] on span "Continue" at bounding box center [292, 232] width 20 height 6
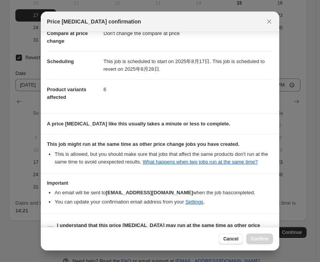
scroll to position [68, 0]
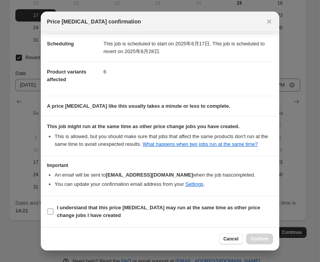
click at [50, 210] on input "I understand that this price [MEDICAL_DATA] may run at the same time as other p…" at bounding box center [50, 211] width 6 height 6
checkbox input "true"
click at [259, 241] on span "Confirm" at bounding box center [260, 239] width 18 height 6
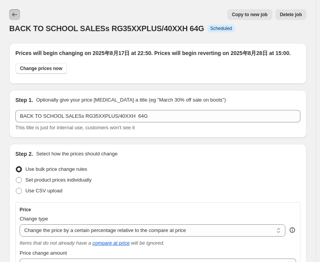
click at [12, 10] on button "Price change jobs" at bounding box center [14, 14] width 11 height 11
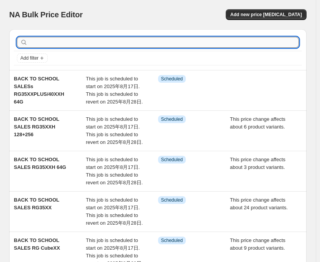
click at [37, 44] on input "text" at bounding box center [164, 42] width 270 height 11
type input "35"
click at [37, 44] on input "35" at bounding box center [157, 42] width 256 height 11
type input "35XXPLUS"
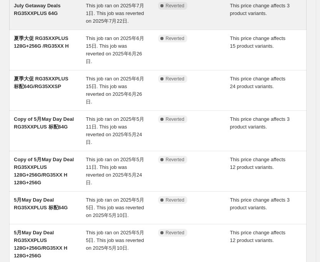
scroll to position [231, 0]
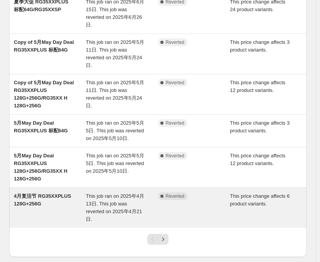
click at [95, 193] on span "This job ran on 2025年4月13日. This job was reverted on 2025年4月21日." at bounding box center [115, 207] width 58 height 29
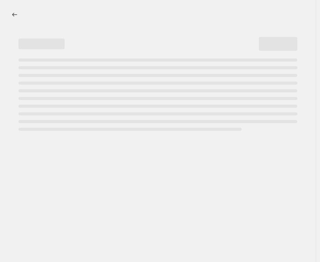
select select "pcap"
select select "no_change"
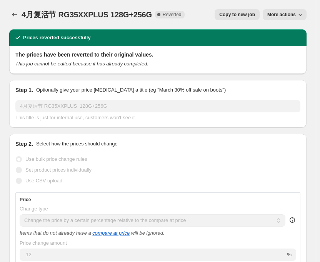
click at [251, 12] on button "Copy to new job" at bounding box center [237, 14] width 45 height 11
select select "pcap"
select select "no_change"
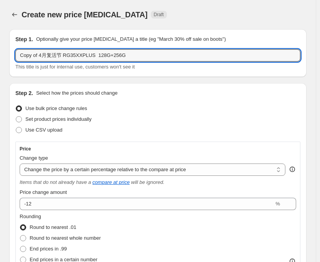
drag, startPoint x: 92, startPoint y: 56, endPoint x: 11, endPoint y: 56, distance: 80.4
click at [11, 56] on div "Step 1. Optionally give your price [MEDICAL_DATA] a title (eg "March 30% off sa…" at bounding box center [157, 53] width 297 height 48
paste input "BACK TO SCHOOL SALE"
type input "BACK TO SCHOOL SALES 128G+256G"
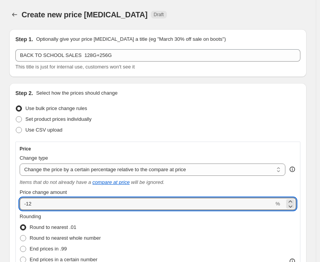
drag, startPoint x: 27, startPoint y: 202, endPoint x: 45, endPoint y: 194, distance: 20.1
click at [45, 194] on div "Price change amount -12 %" at bounding box center [158, 199] width 276 height 22
type input "-25"
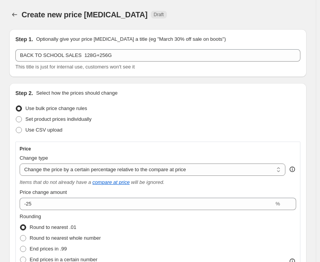
click at [138, 140] on div "Step 2. Select how the prices should change Use bulk price change rules Set pro…" at bounding box center [157, 266] width 285 height 355
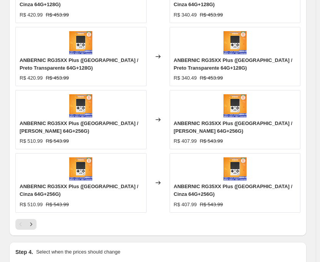
scroll to position [692, 0]
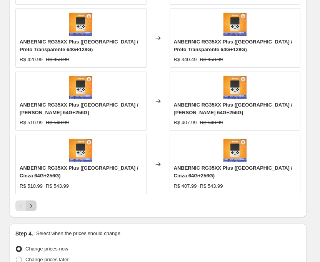
click at [32, 202] on icon "Next" at bounding box center [31, 206] width 8 height 8
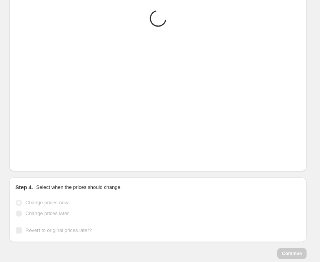
scroll to position [529, 0]
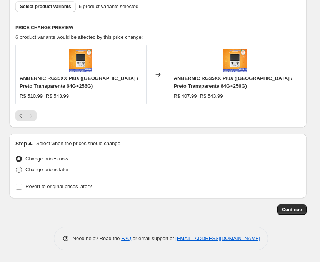
click at [18, 169] on span at bounding box center [19, 169] width 6 height 6
click at [16, 167] on input "Change prices later" at bounding box center [16, 166] width 0 height 0
radio input "true"
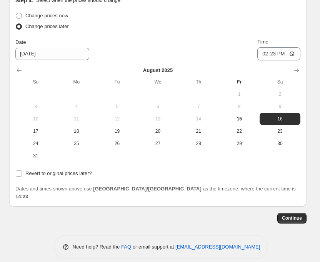
scroll to position [673, 0]
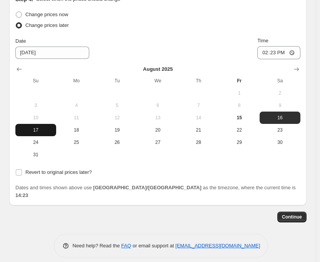
click at [40, 136] on button "17" at bounding box center [35, 130] width 41 height 12
type input "[DATE]"
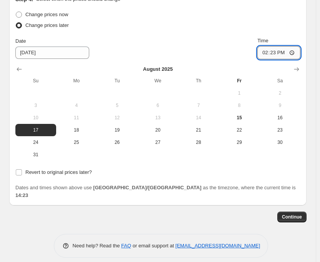
click at [277, 54] on input "14:23" at bounding box center [278, 52] width 43 height 13
type input "22:50"
click at [20, 177] on label "Revert to original prices later?" at bounding box center [53, 172] width 77 height 11
click at [20, 175] on input "Revert to original prices later?" at bounding box center [19, 172] width 6 height 6
checkbox input "true"
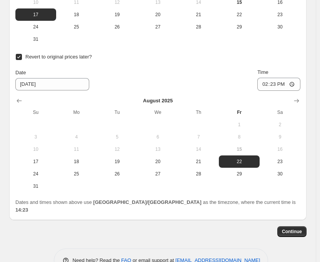
scroll to position [803, 0]
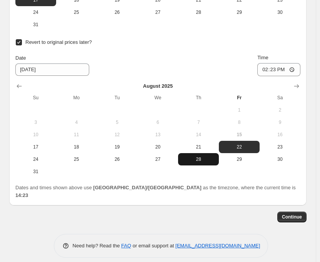
click at [192, 159] on span "28" at bounding box center [198, 159] width 35 height 6
type input "[DATE]"
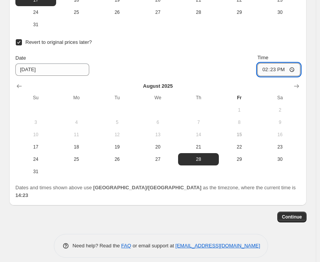
click at [278, 70] on input "14:23" at bounding box center [278, 69] width 43 height 13
type input "15:00"
click at [221, 68] on div "Date [DATE] Time 15:00" at bounding box center [157, 65] width 285 height 22
click at [301, 214] on span "Continue" at bounding box center [292, 217] width 20 height 6
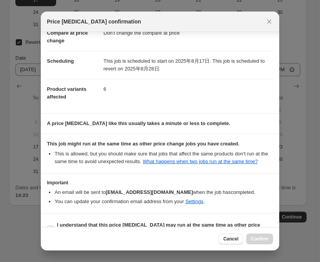
scroll to position [68, 0]
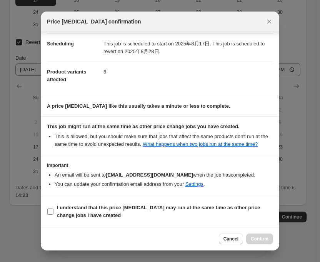
click at [49, 211] on input "I understand that this price [MEDICAL_DATA] may run at the same time as other p…" at bounding box center [50, 211] width 6 height 6
checkbox input "true"
click at [258, 236] on button "Confirm" at bounding box center [259, 238] width 27 height 11
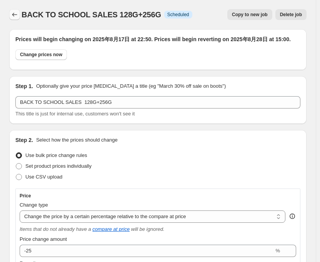
click at [14, 18] on icon "Price change jobs" at bounding box center [15, 15] width 8 height 8
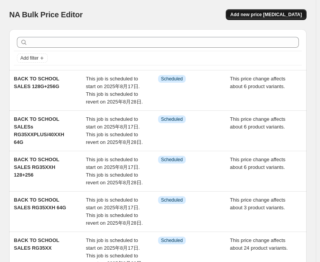
click at [257, 13] on span "Add new price [MEDICAL_DATA]" at bounding box center [266, 15] width 72 height 6
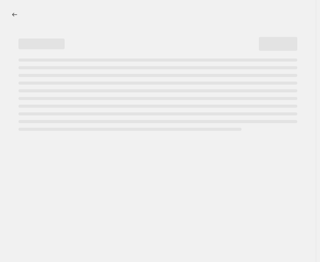
select select "percentage"
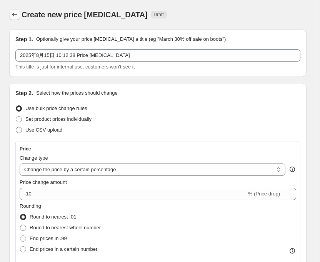
click at [13, 15] on icon "Price change jobs" at bounding box center [14, 15] width 5 height 4
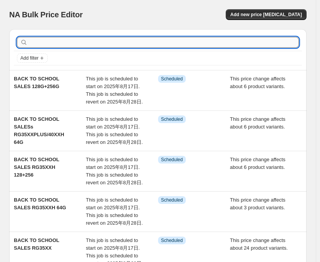
click at [56, 43] on input "text" at bounding box center [164, 42] width 270 height 11
type input "40XX"
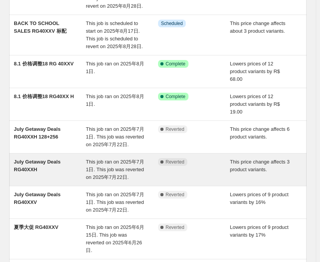
scroll to position [154, 0]
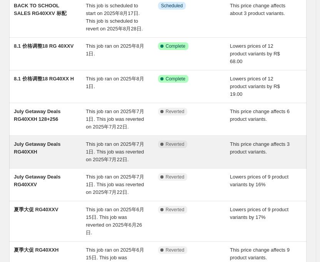
click at [110, 141] on span "This job ran on 2025年7月1日. This job was reverted on 2025年7月22日." at bounding box center [115, 151] width 58 height 21
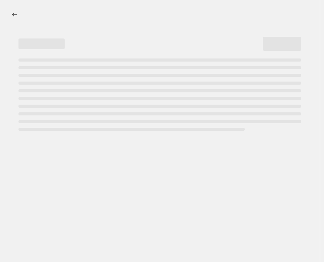
select select "pcap"
select select "no_change"
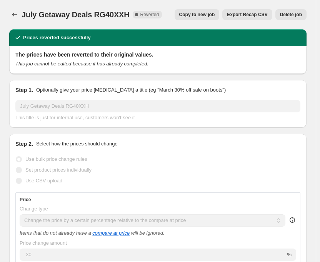
click at [193, 14] on span "Copy to new job" at bounding box center [197, 15] width 36 height 6
select select "pcap"
select select "no_change"
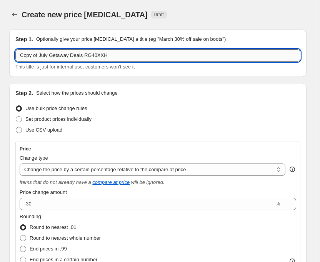
drag, startPoint x: 79, startPoint y: 57, endPoint x: 41, endPoint y: 60, distance: 38.2
click at [41, 60] on input "Copy of July Getaway Deals RG40XXH" at bounding box center [157, 55] width 285 height 12
click at [80, 53] on input "Copy of July Getaway Deals RG40XXH" at bounding box center [157, 55] width 285 height 12
drag, startPoint x: 80, startPoint y: 53, endPoint x: 14, endPoint y: 58, distance: 66.8
click at [14, 58] on div "Step 1. Optionally give your price [MEDICAL_DATA] a title (eg "March 30% off sa…" at bounding box center [157, 53] width 297 height 48
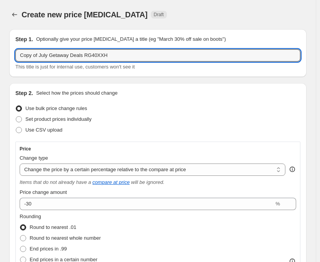
paste input "BACK TO SCHOOL SALES"
click at [155, 59] on input "BACK TO SCHOOL SALES RG40XXH" at bounding box center [157, 55] width 285 height 12
type input "BACK TO SCHOOL SALES RG40XXH 128+256"
click at [182, 19] on div "Create new price [MEDICAL_DATA] Draft" at bounding box center [128, 14] width 212 height 11
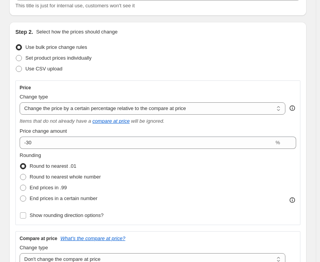
scroll to position [77, 0]
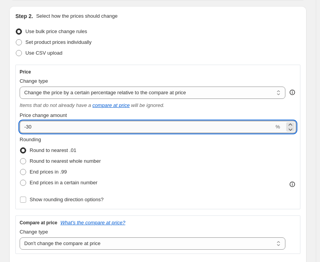
drag, startPoint x: 27, startPoint y: 127, endPoint x: 45, endPoint y: 124, distance: 18.7
click at [45, 124] on input "-30" at bounding box center [147, 127] width 254 height 12
type input "-24"
click at [138, 65] on div "Price Change type Change the price to a certain amount Change the price by a ce…" at bounding box center [157, 137] width 285 height 145
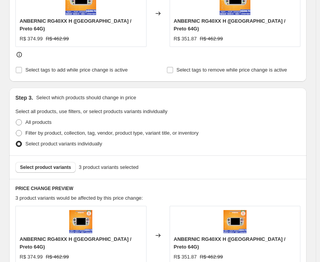
scroll to position [384, 0]
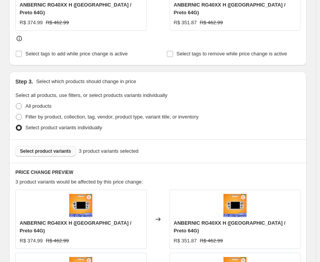
click at [53, 148] on span "Select product variants" at bounding box center [45, 151] width 51 height 6
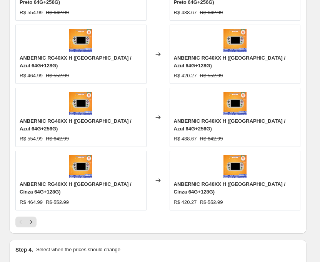
scroll to position [659, 0]
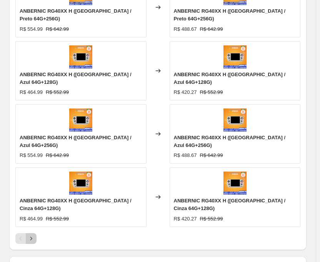
click at [32, 235] on icon "Next" at bounding box center [31, 239] width 8 height 8
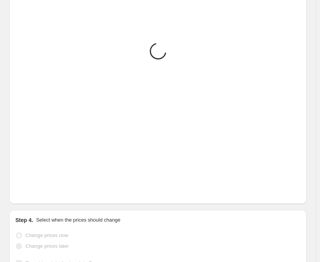
scroll to position [514, 0]
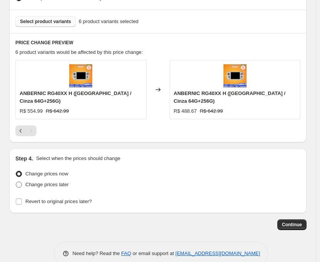
click at [21, 181] on span at bounding box center [19, 184] width 6 height 6
click at [16, 181] on input "Change prices later" at bounding box center [16, 181] width 0 height 0
radio input "true"
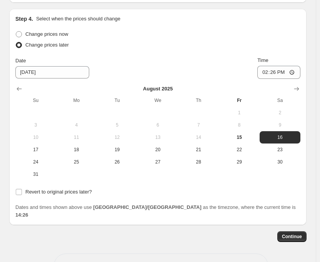
scroll to position [658, 0]
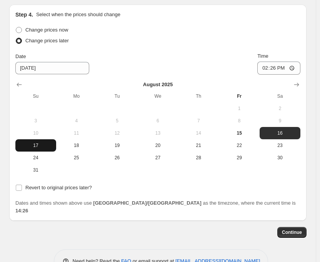
click at [44, 142] on span "17" at bounding box center [35, 145] width 35 height 6
type input "[DATE]"
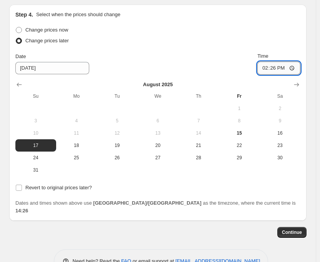
click at [276, 62] on input "14:26" at bounding box center [278, 68] width 43 height 13
type input "22:50"
click at [17, 185] on input "Revert to original prices later?" at bounding box center [19, 188] width 6 height 6
checkbox input "true"
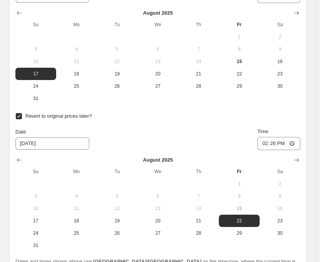
scroll to position [788, 0]
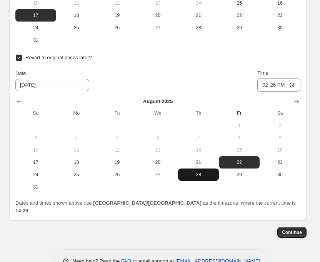
click at [203, 171] on span "28" at bounding box center [198, 174] width 35 height 6
type input "[DATE]"
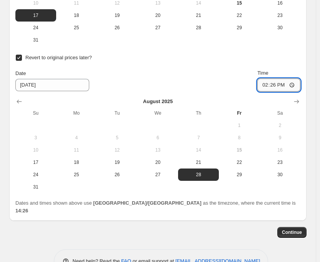
click at [280, 78] on input "14:26" at bounding box center [278, 84] width 43 height 13
type input "15:00"
click at [202, 69] on div "Date [DATE] Time 15:00" at bounding box center [157, 80] width 285 height 22
click at [298, 229] on span "Continue" at bounding box center [292, 232] width 20 height 6
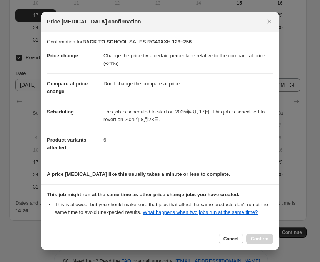
scroll to position [68, 0]
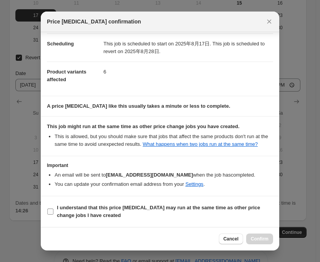
click at [50, 214] on input "I understand that this price [MEDICAL_DATA] may run at the same time as other p…" at bounding box center [50, 211] width 6 height 6
checkbox input "true"
click at [253, 241] on span "Confirm" at bounding box center [260, 239] width 18 height 6
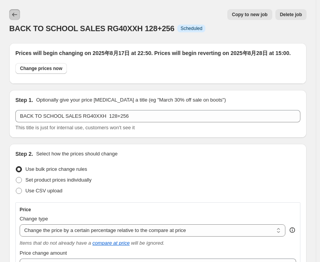
click at [16, 15] on icon "Price change jobs" at bounding box center [15, 15] width 8 height 8
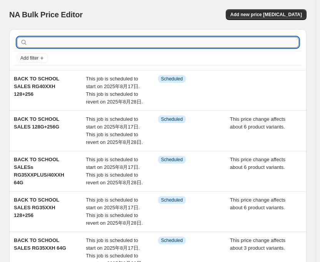
click at [67, 43] on input "text" at bounding box center [164, 42] width 270 height 11
type input "406H"
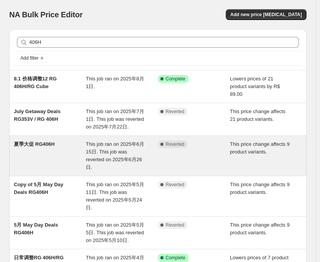
click at [122, 136] on div "夏季大促 RG406H This job ran on 2025年6月15日. This job was reverted on 2025年6月26日. Co…" at bounding box center [157, 156] width 297 height 40
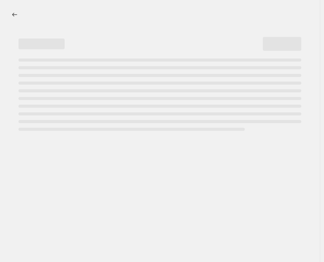
select select "pcap"
select select "no_change"
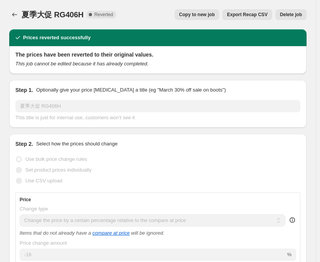
click at [200, 14] on span "Copy to new job" at bounding box center [197, 15] width 36 height 6
select select "pcap"
select select "no_change"
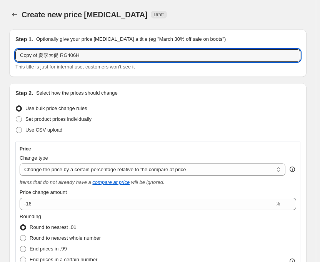
drag, startPoint x: 52, startPoint y: 56, endPoint x: 3, endPoint y: 55, distance: 48.8
paste input "BACK TO SCHOOL SALES"
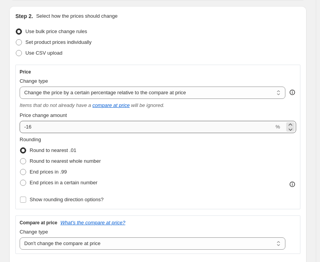
type input "BACK TO SCHOOL SALES RG406H"
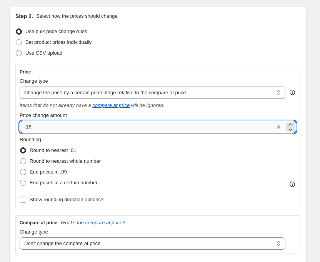
drag, startPoint x: 29, startPoint y: 126, endPoint x: 38, endPoint y: 124, distance: 9.4
click at [38, 124] on input "-16" at bounding box center [147, 127] width 254 height 12
type input "-18"
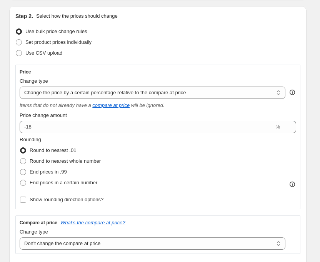
click at [128, 55] on div "Use CSV upload" at bounding box center [157, 53] width 285 height 11
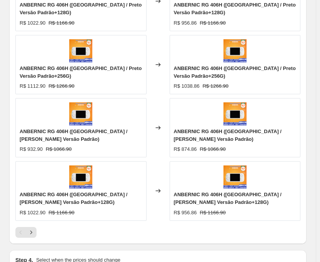
scroll to position [682, 0]
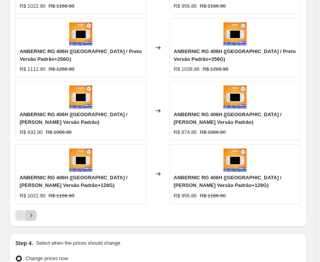
click at [30, 211] on icon "Next" at bounding box center [31, 215] width 8 height 8
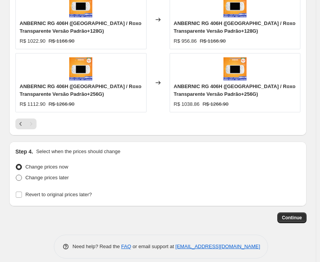
scroll to position [719, 0]
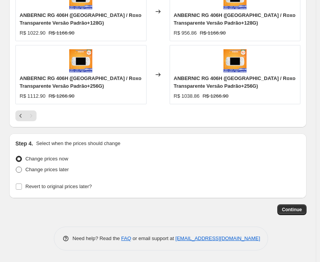
click at [17, 168] on span at bounding box center [19, 169] width 6 height 6
click at [16, 167] on input "Change prices later" at bounding box center [16, 166] width 0 height 0
radio input "true"
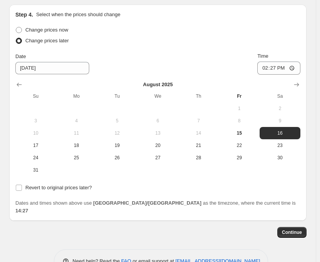
scroll to position [863, 0]
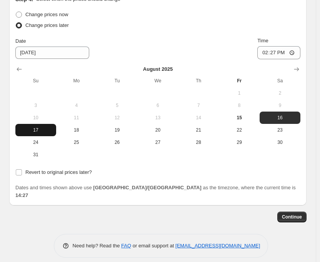
click at [27, 129] on span "17" at bounding box center [35, 130] width 35 height 6
type input "[DATE]"
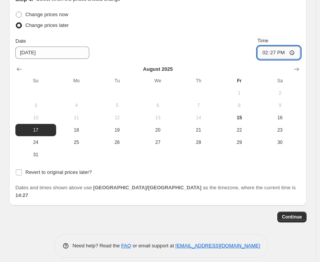
click at [276, 52] on input "14:27" at bounding box center [278, 52] width 43 height 13
type input "22:50"
click at [19, 174] on input "Revert to original prices later?" at bounding box center [19, 172] width 6 height 6
checkbox input "true"
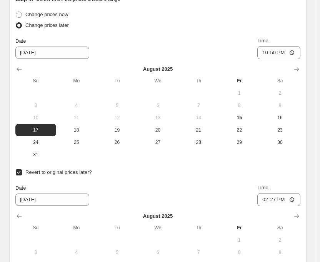
scroll to position [940, 0]
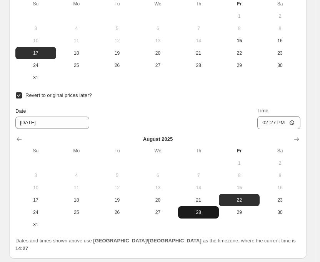
click at [203, 209] on button "28" at bounding box center [198, 212] width 41 height 12
type input "[DATE]"
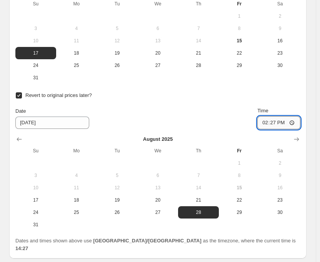
click at [281, 123] on input "14:27" at bounding box center [278, 122] width 43 height 13
type input "15:00"
click at [216, 127] on div "Date [DATE] Time 15:00" at bounding box center [157, 118] width 285 height 22
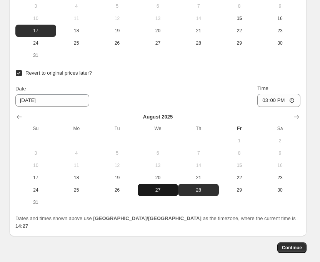
scroll to position [993, 0]
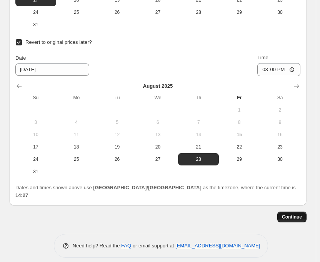
click at [291, 214] on span "Continue" at bounding box center [292, 217] width 20 height 6
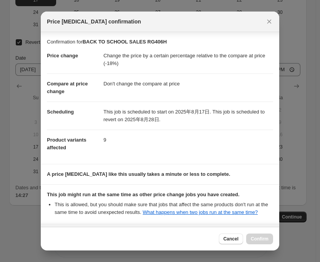
scroll to position [68, 0]
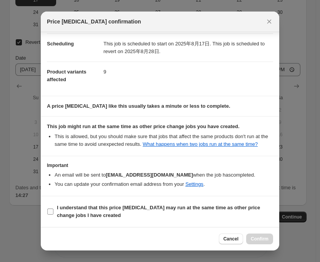
click at [50, 213] on input "I understand that this price [MEDICAL_DATA] may run at the same time as other p…" at bounding box center [50, 211] width 6 height 6
checkbox input "true"
click at [261, 240] on span "Confirm" at bounding box center [260, 239] width 18 height 6
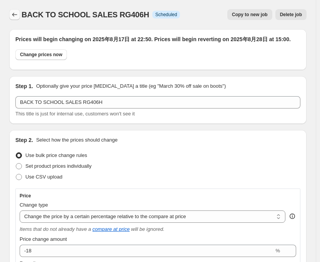
click at [17, 13] on icon "Price change jobs" at bounding box center [15, 15] width 8 height 8
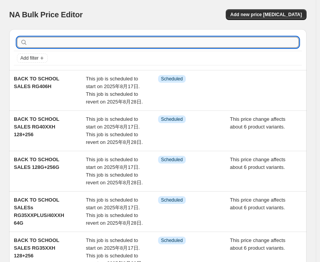
click at [68, 41] on input "text" at bounding box center [164, 42] width 270 height 11
type input "34"
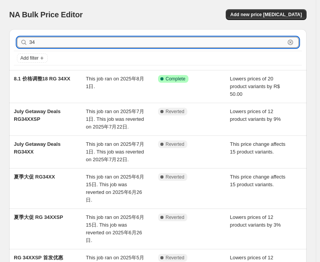
click at [68, 41] on input "34" at bounding box center [157, 42] width 256 height 11
type input "34XX"
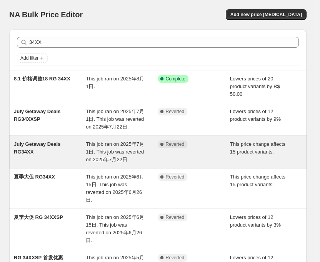
click at [129, 141] on span "This job ran on 2025年7月1日. This job was reverted on 2025年7月22日." at bounding box center [115, 151] width 58 height 21
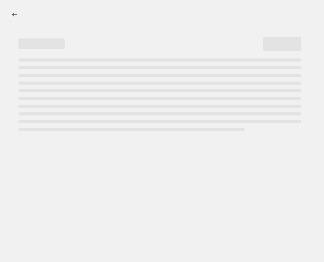
select select "pcap"
select select "no_change"
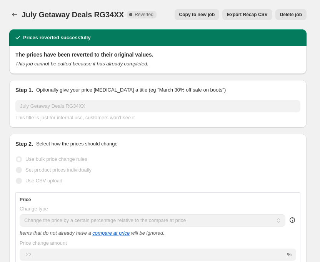
click at [195, 17] on span "Copy to new job" at bounding box center [197, 15] width 36 height 6
select select "pcap"
select select "no_change"
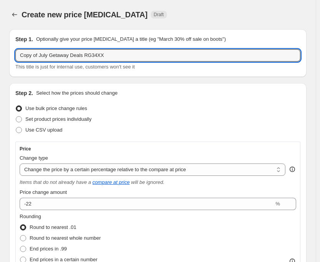
drag, startPoint x: 80, startPoint y: 55, endPoint x: 6, endPoint y: 60, distance: 73.6
paste input "BACK TO SCHOOL SALES"
type input "BACK TO SCHOOL SALES RG34XX"
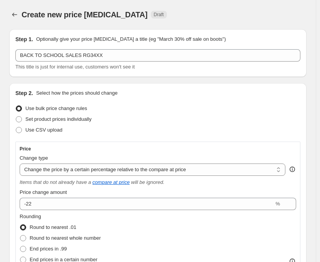
click at [211, 17] on div "Create new price [MEDICAL_DATA] Draft" at bounding box center [128, 14] width 212 height 11
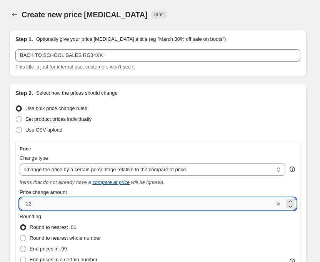
drag, startPoint x: 28, startPoint y: 206, endPoint x: 41, endPoint y: 206, distance: 13.1
click at [41, 206] on input "-22" at bounding box center [147, 204] width 254 height 12
type input "-27"
click at [153, 114] on div "Set product prices individually" at bounding box center [157, 119] width 285 height 11
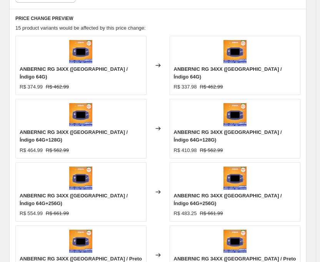
scroll to position [615, 0]
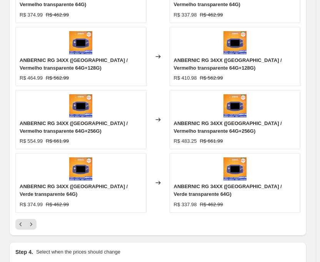
scroll to position [692, 0]
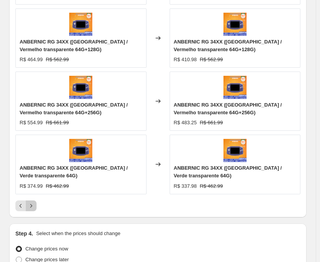
click at [30, 202] on icon "Next" at bounding box center [31, 206] width 8 height 8
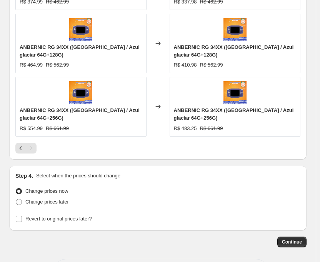
scroll to position [759, 0]
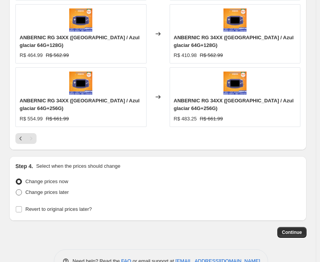
click at [18, 189] on span at bounding box center [19, 192] width 6 height 6
click at [16, 189] on input "Change prices later" at bounding box center [16, 189] width 0 height 0
radio input "true"
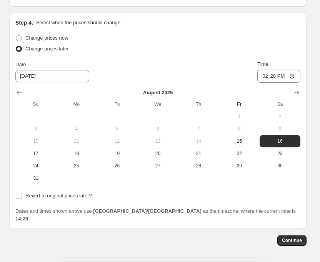
scroll to position [903, 0]
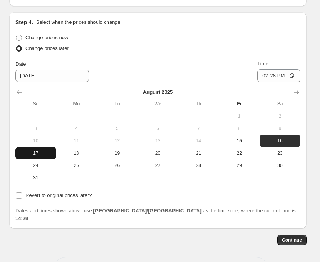
click at [38, 150] on span "17" at bounding box center [35, 153] width 35 height 6
type input "[DATE]"
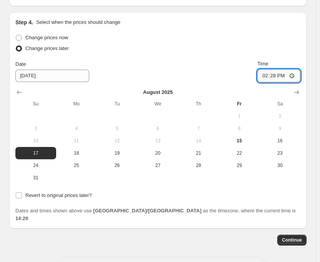
click at [274, 69] on input "14:28" at bounding box center [278, 75] width 43 height 13
type input "22:50"
click at [19, 192] on input "Revert to original prices later?" at bounding box center [19, 195] width 6 height 6
checkbox input "true"
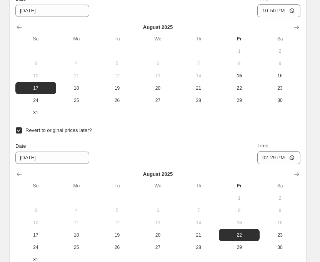
scroll to position [1033, 0]
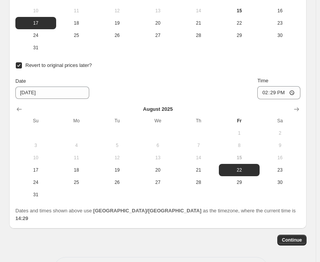
click at [193, 188] on td at bounding box center [198, 194] width 41 height 12
click at [206, 179] on span "28" at bounding box center [198, 182] width 35 height 6
type input "[DATE]"
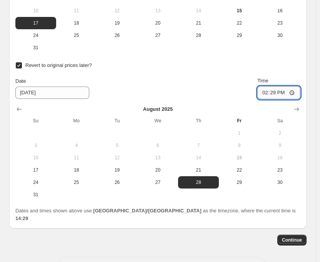
click at [282, 86] on input "14:29" at bounding box center [278, 92] width 43 height 13
type input "15:00"
click at [296, 237] on span "Continue" at bounding box center [292, 240] width 20 height 6
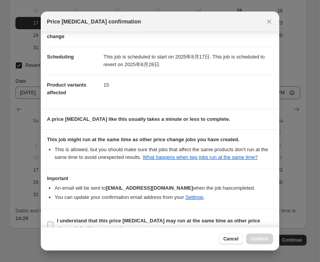
scroll to position [68, 0]
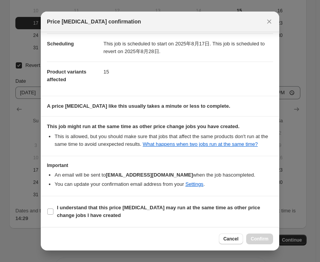
click at [46, 212] on section "I understand that this price [MEDICAL_DATA] may run at the same time as other p…" at bounding box center [160, 211] width 238 height 31
click at [48, 212] on input "I understand that this price [MEDICAL_DATA] may run at the same time as other p…" at bounding box center [50, 211] width 6 height 6
checkbox input "true"
click at [255, 236] on button "Confirm" at bounding box center [259, 238] width 27 height 11
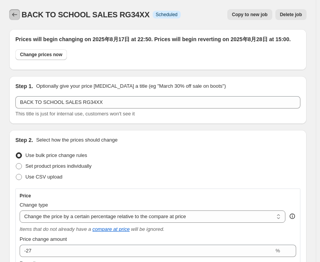
click at [15, 15] on icon "Price change jobs" at bounding box center [15, 15] width 8 height 8
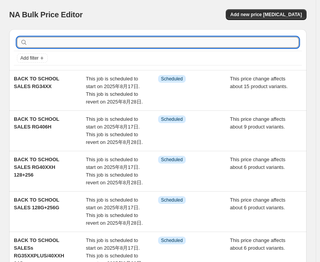
click at [42, 39] on input "text" at bounding box center [164, 42] width 270 height 11
type input "557"
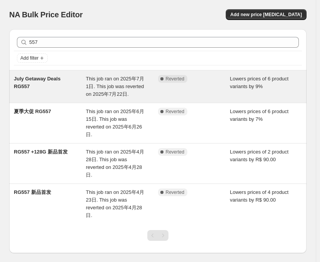
click at [103, 78] on span "This job ran on 2025年7月1日. This job was reverted on 2025年7月22日." at bounding box center [115, 86] width 58 height 21
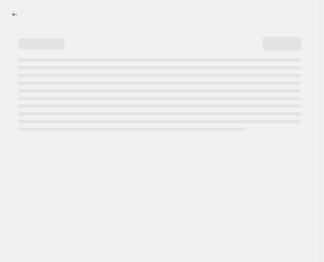
select select "percentage"
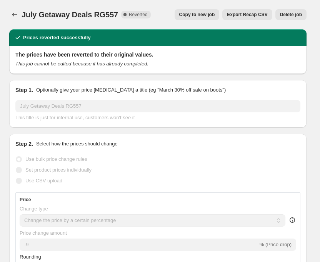
click at [210, 15] on span "Copy to new job" at bounding box center [197, 15] width 36 height 6
select select "percentage"
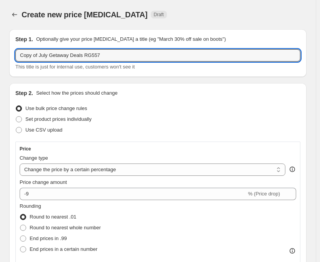
drag, startPoint x: 81, startPoint y: 56, endPoint x: 9, endPoint y: 64, distance: 71.9
click at [9, 64] on div "Step 1. Optionally give your price [MEDICAL_DATA] a title (eg "March 30% off sa…" at bounding box center [157, 53] width 297 height 48
paste input "BACK TO SCHOOL SALES"
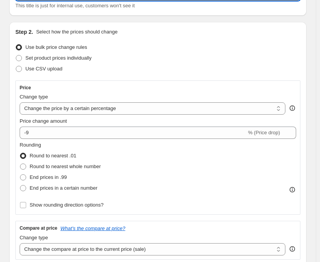
scroll to position [77, 0]
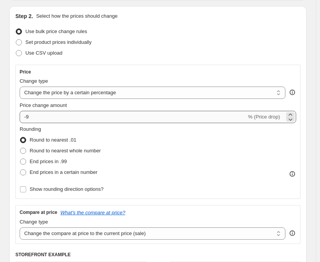
type input "BACK TO SCHOOL SALES RG557"
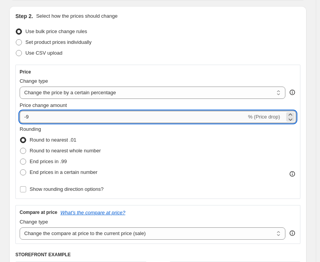
drag, startPoint x: 27, startPoint y: 119, endPoint x: 37, endPoint y: 120, distance: 9.7
click at [37, 120] on input "-9" at bounding box center [133, 117] width 227 height 12
type input "-8"
click at [148, 62] on div "Step 2. Select how the prices should change Use bulk price change rules Set pro…" at bounding box center [157, 184] width 285 height 345
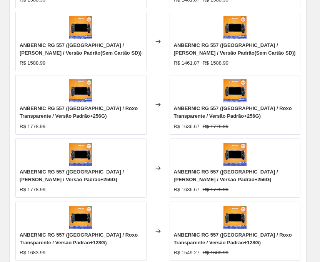
scroll to position [692, 0]
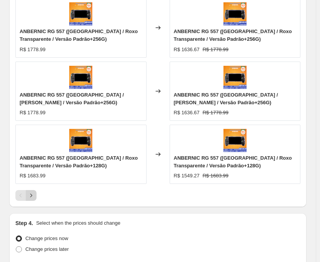
click at [32, 193] on icon "Next" at bounding box center [31, 195] width 8 height 8
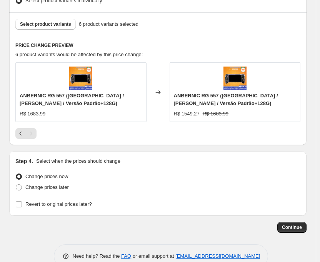
scroll to position [519, 0]
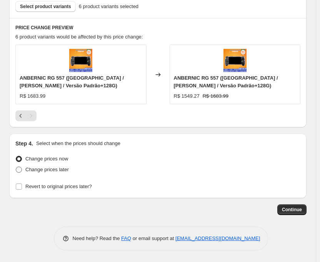
click at [21, 170] on span at bounding box center [19, 169] width 6 height 6
click at [16, 167] on input "Change prices later" at bounding box center [16, 166] width 0 height 0
radio input "true"
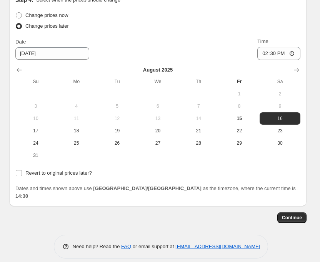
scroll to position [663, 0]
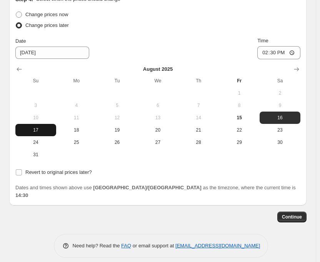
click at [44, 130] on span "17" at bounding box center [35, 130] width 35 height 6
type input "[DATE]"
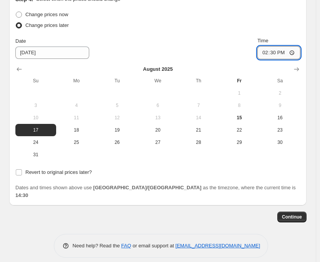
click at [282, 53] on input "14:30" at bounding box center [278, 52] width 43 height 13
type input "22:50"
click at [194, 33] on div "Change prices now Change prices later Date [DATE] Time 22:50 [DATE] Su Mo Tu We…" at bounding box center [157, 84] width 285 height 151
click at [19, 174] on input "Revert to original prices later?" at bounding box center [19, 172] width 6 height 6
checkbox input "true"
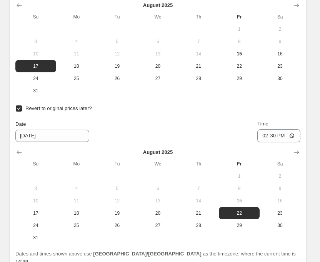
scroll to position [740, 0]
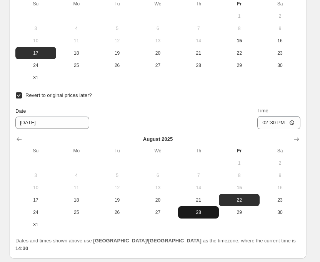
drag, startPoint x: 205, startPoint y: 213, endPoint x: 211, endPoint y: 206, distance: 8.5
click at [206, 213] on span "28" at bounding box center [198, 212] width 35 height 6
type input "[DATE]"
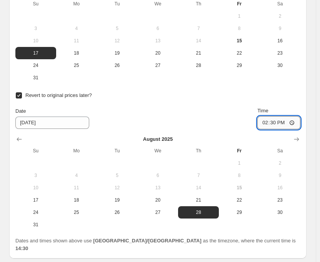
click at [277, 123] on input "14:30" at bounding box center [278, 122] width 43 height 13
type input "15:00"
click at [220, 109] on div "Date [DATE] Time 15:00" at bounding box center [157, 118] width 285 height 22
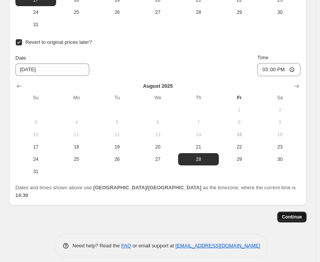
click at [283, 214] on button "Continue" at bounding box center [291, 216] width 29 height 11
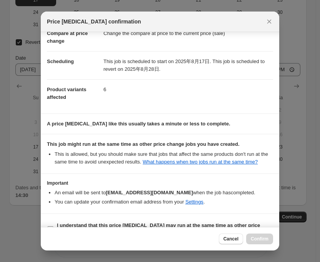
scroll to position [60, 0]
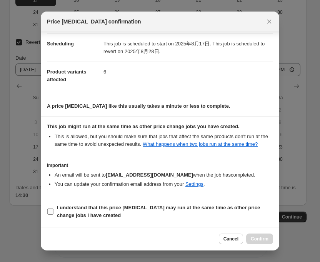
click at [50, 211] on input "I understand that this price [MEDICAL_DATA] may run at the same time as other p…" at bounding box center [50, 211] width 6 height 6
checkbox input "true"
click at [258, 238] on span "Confirm" at bounding box center [260, 239] width 18 height 6
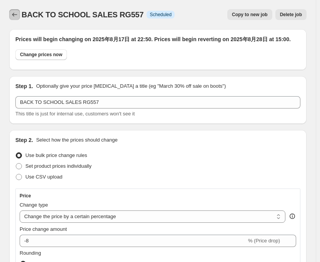
click at [15, 12] on icon "Price change jobs" at bounding box center [15, 15] width 8 height 8
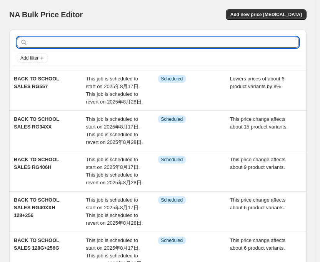
click at [70, 43] on input "text" at bounding box center [164, 42] width 270 height 11
click at [86, 42] on input "text" at bounding box center [164, 42] width 270 height 11
type input "34"
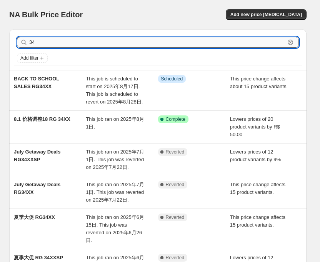
click at [86, 42] on input "34" at bounding box center [157, 42] width 256 height 11
type input "34XX"
click at [86, 42] on input "34XX" at bounding box center [157, 42] width 256 height 11
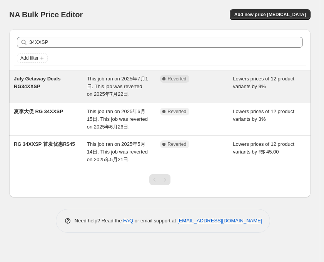
click at [130, 79] on span "This job ran on 2025年7月1日. This job was reverted on 2025年7月22日." at bounding box center [117, 86] width 61 height 21
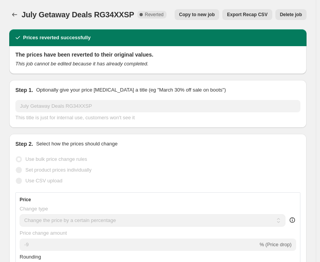
click at [199, 16] on span "Copy to new job" at bounding box center [197, 15] width 36 height 6
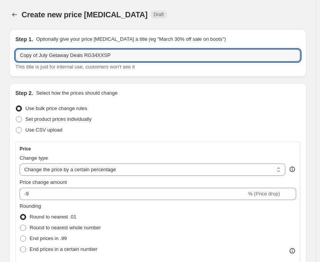
drag, startPoint x: 81, startPoint y: 58, endPoint x: 10, endPoint y: 72, distance: 72.1
click at [10, 72] on div "Step 1. Optionally give your price [MEDICAL_DATA] a title (eg "March 30% off sa…" at bounding box center [157, 53] width 297 height 48
paste input "BACK TO SCHOOL SALES"
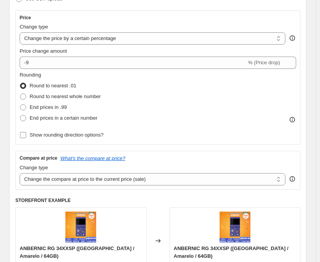
scroll to position [77, 0]
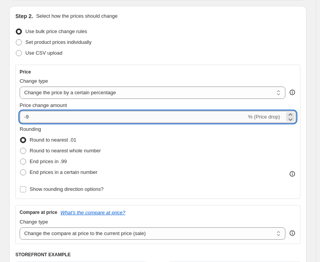
drag, startPoint x: 27, startPoint y: 117, endPoint x: 37, endPoint y: 115, distance: 10.9
click at [37, 115] on input "-9" at bounding box center [133, 117] width 227 height 12
click at [120, 59] on div "Step 2. Select how the prices should change Use bulk price change rules Set pro…" at bounding box center [157, 184] width 285 height 345
drag, startPoint x: 27, startPoint y: 117, endPoint x: 42, endPoint y: 113, distance: 15.3
click at [42, 113] on input "-8" at bounding box center [133, 117] width 227 height 12
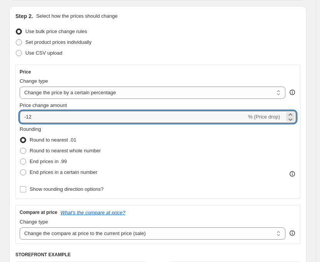
click at [160, 68] on div "Price Change type Change the price to a certain amount Change the price by a ce…" at bounding box center [157, 132] width 285 height 134
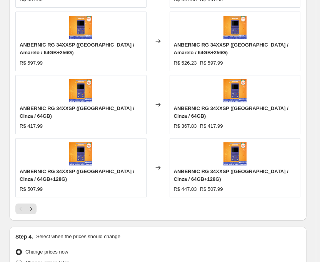
scroll to position [692, 0]
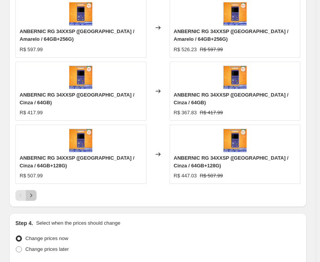
click at [32, 191] on icon "Next" at bounding box center [31, 195] width 8 height 8
click at [29, 191] on icon "Next" at bounding box center [31, 195] width 8 height 8
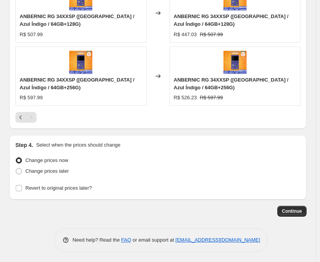
scroll to position [583, 0]
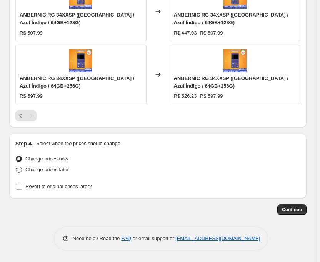
click at [18, 172] on span at bounding box center [19, 169] width 6 height 6
click at [16, 167] on input "Change prices later" at bounding box center [16, 166] width 0 height 0
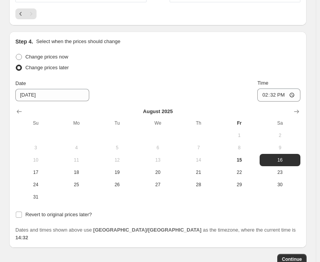
scroll to position [726, 0]
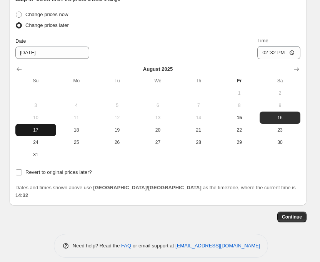
click at [40, 135] on button "17" at bounding box center [35, 130] width 41 height 12
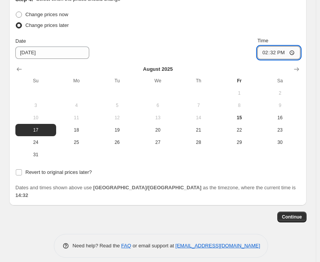
click at [279, 52] on input "14:32" at bounding box center [278, 52] width 43 height 13
click at [19, 173] on input "Revert to original prices later?" at bounding box center [19, 172] width 6 height 6
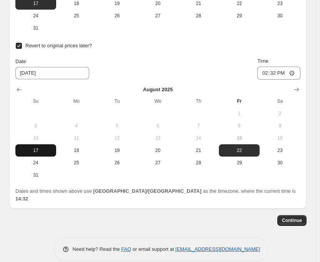
scroll to position [856, 0]
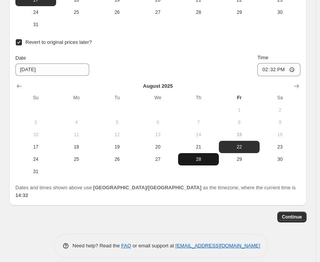
click at [207, 161] on span "28" at bounding box center [198, 159] width 35 height 6
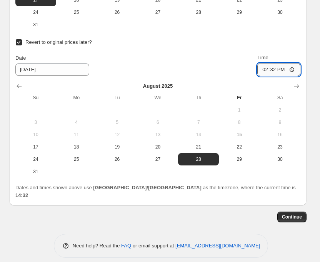
click at [278, 70] on input "14:32" at bounding box center [278, 69] width 43 height 13
click at [231, 73] on div "Date [DATE] Time 15:00" at bounding box center [157, 65] width 285 height 22
click at [293, 214] on button "Continue" at bounding box center [291, 216] width 29 height 11
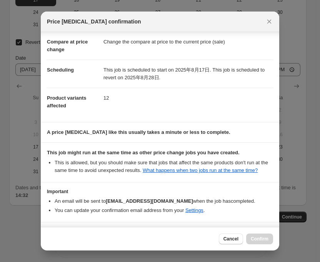
scroll to position [60, 0]
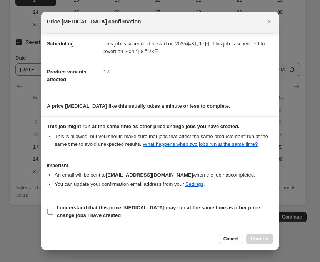
click at [48, 214] on input "I understand that this price [MEDICAL_DATA] may run at the same time as other p…" at bounding box center [50, 211] width 6 height 6
click at [258, 238] on span "Confirm" at bounding box center [260, 239] width 18 height 6
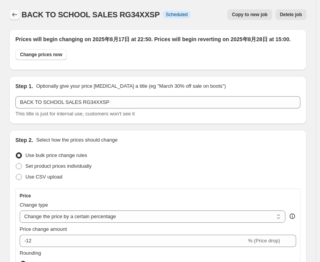
click at [15, 14] on icon "Price change jobs" at bounding box center [15, 15] width 8 height 8
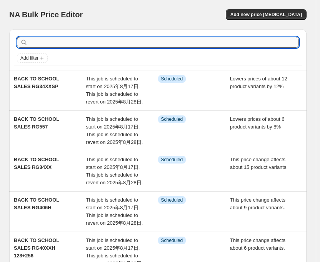
click at [35, 41] on input "text" at bounding box center [164, 42] width 270 height 11
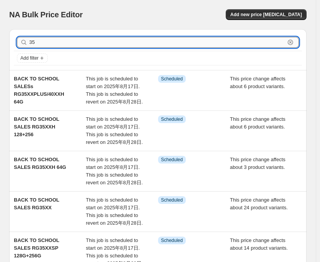
click at [35, 41] on input "35" at bounding box center [157, 42] width 256 height 11
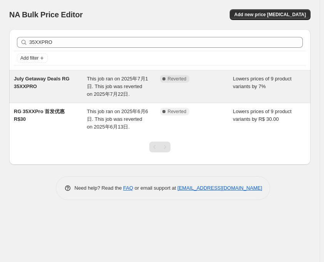
click at [92, 77] on span "This job ran on 2025年7月1日. This job was reverted on 2025年7月22日." at bounding box center [117, 86] width 61 height 21
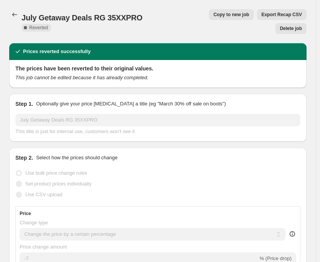
click at [213, 16] on span "Copy to new job" at bounding box center [231, 15] width 36 height 6
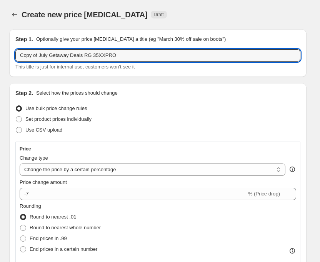
drag, startPoint x: 80, startPoint y: 55, endPoint x: 17, endPoint y: 64, distance: 63.2
click at [17, 64] on div "Copy of July Getaway Deals RG 35XXPRO This title is just for internal use, cust…" at bounding box center [157, 60] width 285 height 22
paste input "BACK TO SCHOOL SALES"
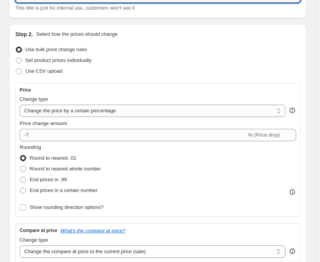
scroll to position [77, 0]
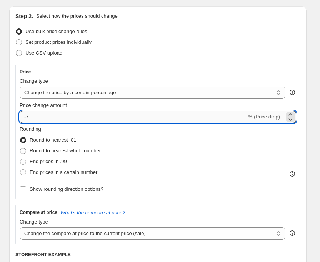
drag, startPoint x: 27, startPoint y: 118, endPoint x: 37, endPoint y: 118, distance: 10.8
click at [37, 118] on input "-7" at bounding box center [133, 117] width 227 height 12
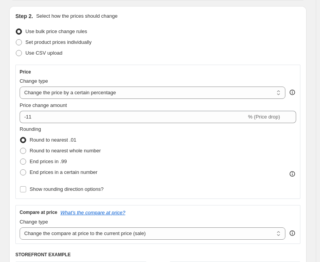
click at [140, 59] on div "Step 2. Select how the prices should change Use bulk price change rules Set pro…" at bounding box center [157, 184] width 285 height 345
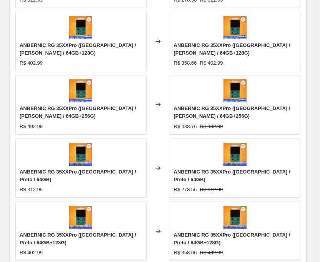
scroll to position [692, 0]
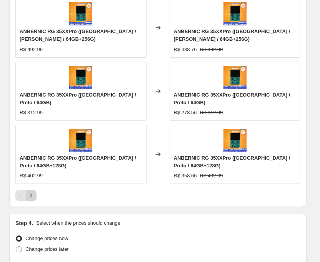
click at [34, 191] on icon "Next" at bounding box center [31, 195] width 8 height 8
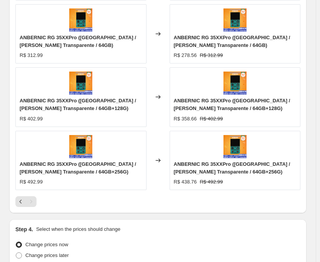
scroll to position [709, 0]
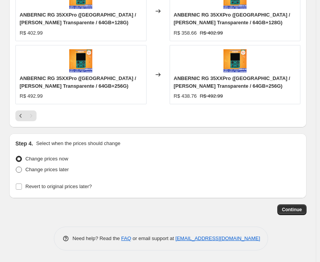
click at [19, 168] on span at bounding box center [19, 169] width 6 height 6
click at [16, 167] on input "Change prices later" at bounding box center [16, 166] width 0 height 0
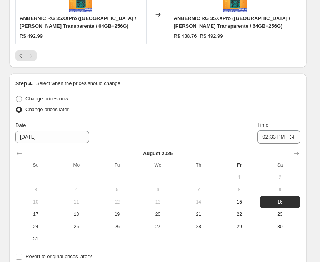
scroll to position [786, 0]
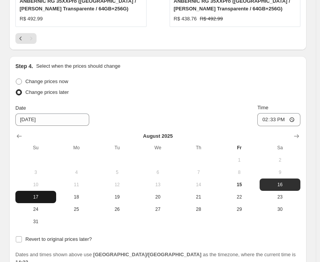
click at [36, 198] on span "17" at bounding box center [35, 197] width 35 height 6
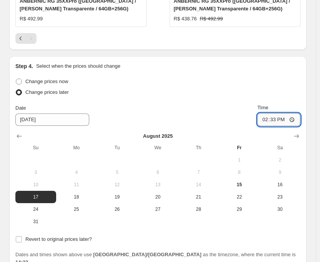
click at [280, 120] on input "14:33" at bounding box center [278, 119] width 43 height 13
click at [190, 122] on div "Date [DATE] Time 22:50" at bounding box center [157, 115] width 285 height 22
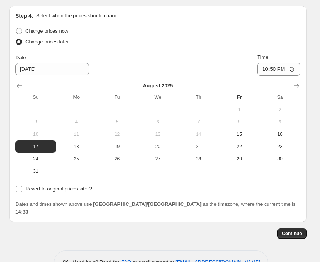
scroll to position [853, 0]
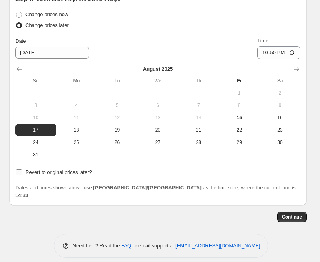
click at [20, 174] on input "Revert to original prices later?" at bounding box center [19, 172] width 6 height 6
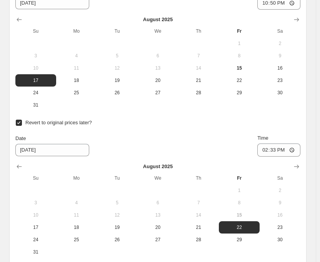
scroll to position [930, 0]
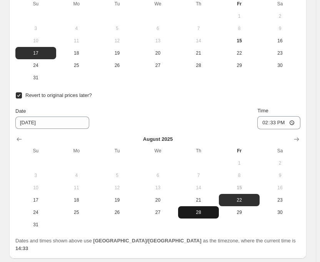
click at [196, 209] on button "28" at bounding box center [198, 212] width 41 height 12
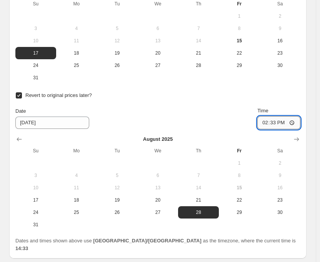
click at [280, 122] on input "14:33" at bounding box center [278, 122] width 43 height 13
click at [205, 106] on div "Revert to original prices later? Date [DATE] Time 15:00 [DATE] Su Mo Tu We Th F…" at bounding box center [157, 160] width 285 height 141
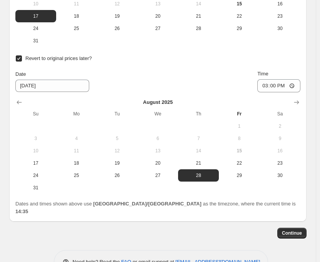
scroll to position [983, 0]
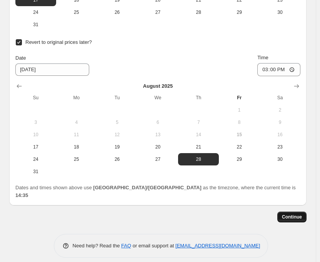
click at [286, 214] on span "Continue" at bounding box center [292, 217] width 20 height 6
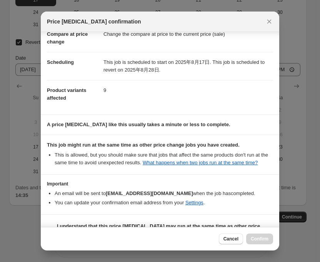
scroll to position [60, 0]
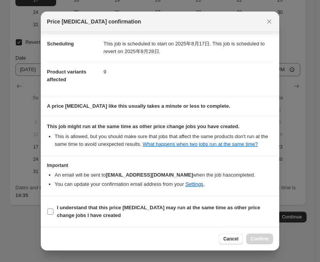
click at [48, 209] on input "I understand that this price [MEDICAL_DATA] may run at the same time as other p…" at bounding box center [50, 211] width 6 height 6
click at [255, 239] on span "Confirm" at bounding box center [260, 239] width 18 height 6
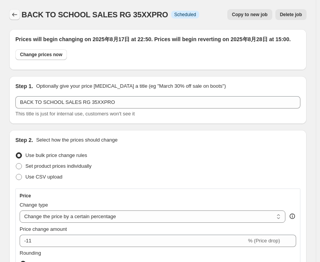
click at [12, 15] on icon "Price change jobs" at bounding box center [15, 15] width 8 height 8
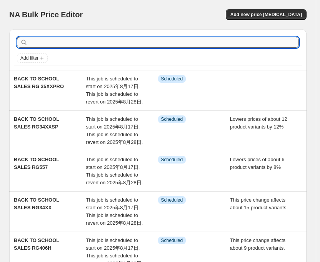
click at [60, 43] on input "text" at bounding box center [164, 42] width 270 height 11
click at [59, 43] on input "text" at bounding box center [164, 42] width 270 height 11
click at [59, 43] on input "S" at bounding box center [157, 42] width 256 height 11
click at [60, 43] on input "S" at bounding box center [157, 42] width 256 height 11
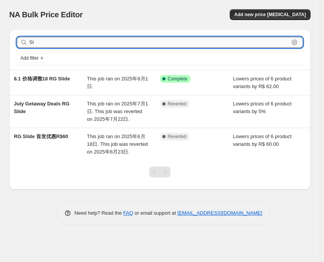
click at [60, 43] on input "Sl" at bounding box center [159, 42] width 260 height 11
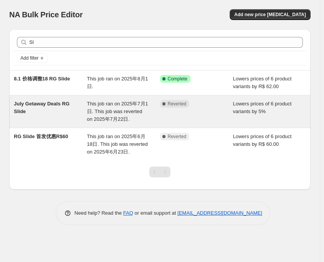
click at [108, 107] on div "This job ran on 2025年7月1日. This job was reverted on 2025年7月22日." at bounding box center [123, 111] width 73 height 23
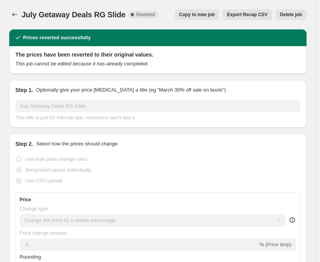
click at [215, 15] on span "Copy to new job" at bounding box center [197, 15] width 36 height 6
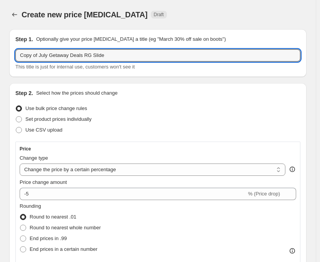
drag, startPoint x: 80, startPoint y: 57, endPoint x: 12, endPoint y: 66, distance: 69.4
click at [12, 66] on div "Step 1. Optionally give your price [MEDICAL_DATA] a title (eg "March 30% off sa…" at bounding box center [157, 53] width 297 height 48
paste input "BACK TO SCHOOL SALES"
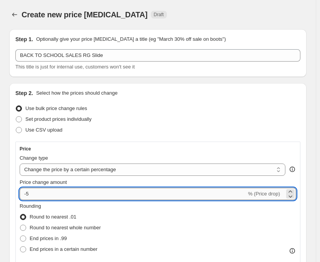
drag, startPoint x: 26, startPoint y: 192, endPoint x: 40, endPoint y: 195, distance: 13.8
click at [40, 195] on input "-5" at bounding box center [133, 194] width 227 height 12
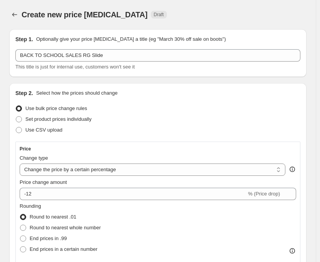
click at [244, 149] on div "Price" at bounding box center [158, 149] width 276 height 6
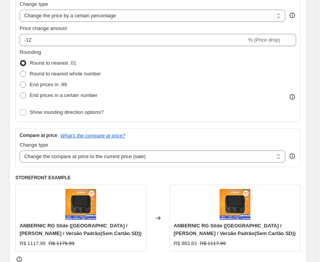
scroll to position [77, 0]
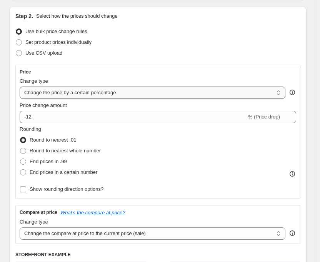
click at [52, 95] on select "Change the price to a certain amount Change the price by a certain amount Chang…" at bounding box center [153, 93] width 266 height 12
click at [20, 87] on select "Change the price to a certain amount Change the price by a certain amount Chang…" at bounding box center [153, 93] width 266 height 12
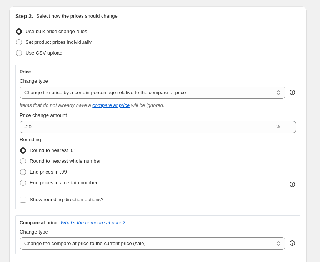
scroll to position [231, 0]
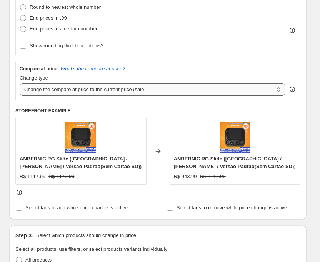
click at [69, 89] on select "Change the compare at price to the current price (sale) Change the compare at p…" at bounding box center [153, 89] width 266 height 12
click at [20, 83] on select "Change the compare at price to the current price (sale) Change the compare at p…" at bounding box center [153, 89] width 266 height 12
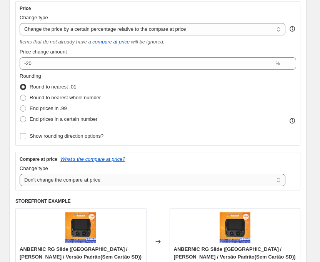
scroll to position [77, 0]
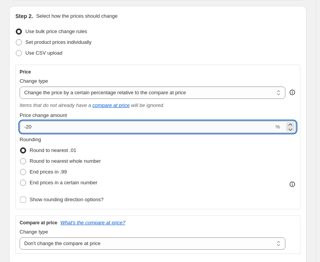
drag, startPoint x: 37, startPoint y: 124, endPoint x: 42, endPoint y: 122, distance: 5.0
click at [42, 122] on input "-20" at bounding box center [147, 127] width 254 height 12
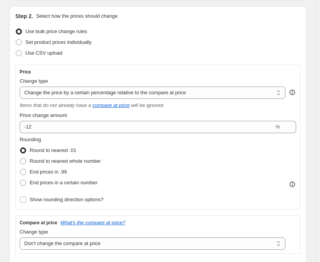
click at [111, 65] on div "Price Change type Change the price to a certain amount Change the price by a ce…" at bounding box center [157, 137] width 285 height 145
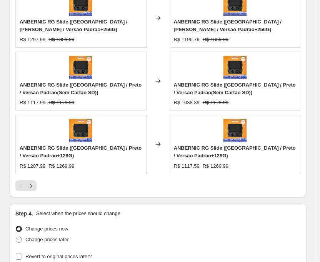
scroll to position [769, 0]
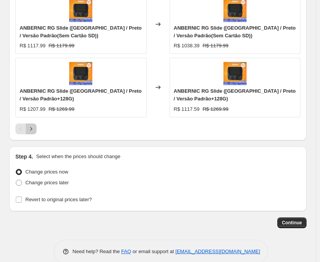
click at [35, 129] on icon "Next" at bounding box center [31, 129] width 8 height 8
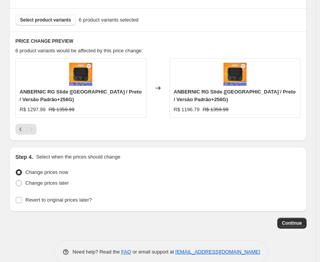
scroll to position [529, 0]
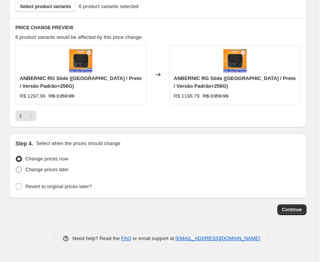
click at [19, 169] on span at bounding box center [19, 169] width 6 height 6
click at [16, 167] on input "Change prices later" at bounding box center [16, 166] width 0 height 0
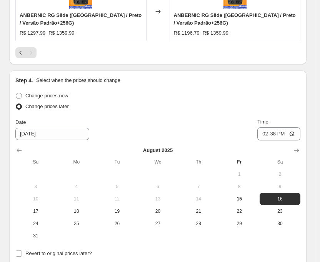
scroll to position [606, 0]
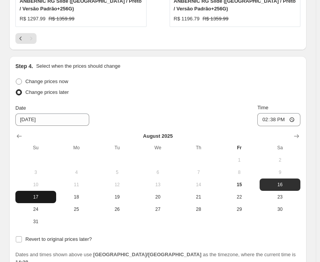
click at [34, 198] on span "17" at bounding box center [35, 197] width 35 height 6
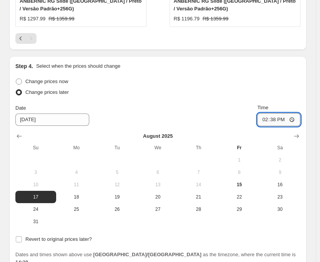
click at [280, 118] on input "14:38" at bounding box center [278, 119] width 43 height 13
click at [210, 110] on div "Date [DATE] Time 22:50" at bounding box center [157, 115] width 285 height 22
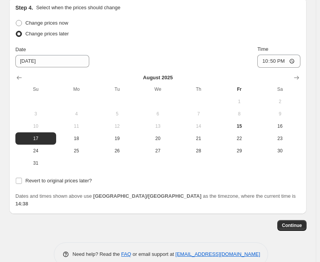
scroll to position [673, 0]
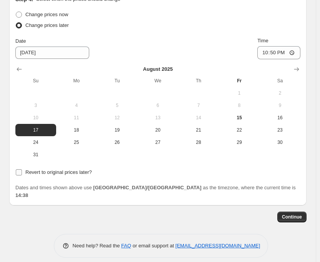
click at [18, 173] on input "Revert to original prices later?" at bounding box center [19, 172] width 6 height 6
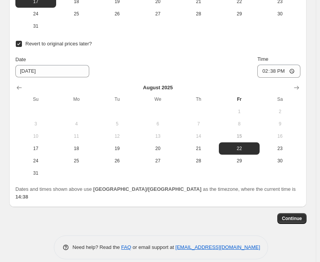
scroll to position [803, 0]
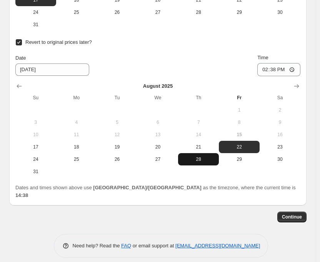
click at [190, 155] on button "28" at bounding box center [198, 159] width 41 height 12
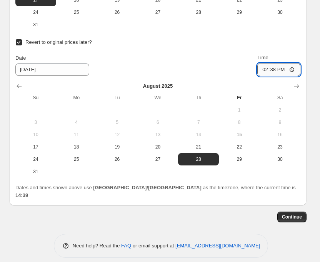
click at [279, 73] on input "14:38" at bounding box center [278, 69] width 43 height 13
click at [214, 63] on div "Date [DATE] Time 15:00" at bounding box center [157, 65] width 285 height 22
click at [302, 214] on span "Continue" at bounding box center [292, 217] width 20 height 6
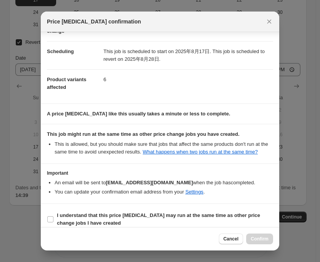
scroll to position [68, 0]
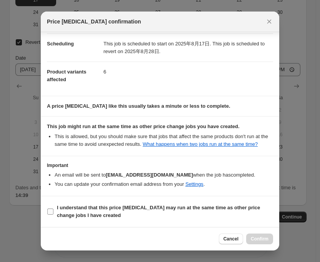
click at [49, 213] on input "I understand that this price [MEDICAL_DATA] may run at the same time as other p…" at bounding box center [50, 211] width 6 height 6
click at [253, 241] on span "Confirm" at bounding box center [260, 239] width 18 height 6
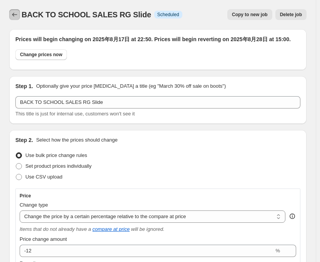
click at [17, 17] on icon "Price change jobs" at bounding box center [15, 15] width 8 height 8
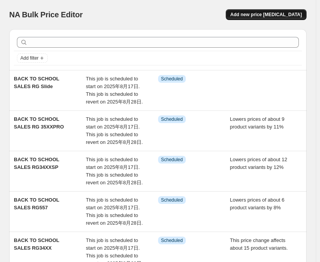
click at [250, 13] on button "Add new price [MEDICAL_DATA]" at bounding box center [266, 14] width 81 height 11
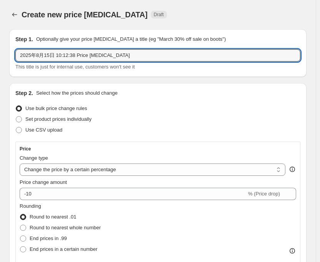
drag, startPoint x: 120, startPoint y: 55, endPoint x: 16, endPoint y: 63, distance: 103.7
click at [16, 63] on div "2025年8月15日 10:12:38 Price [MEDICAL_DATA] This title is just for internal use, c…" at bounding box center [157, 60] width 285 height 22
paste input "BACK TO SCHOOL SALES"
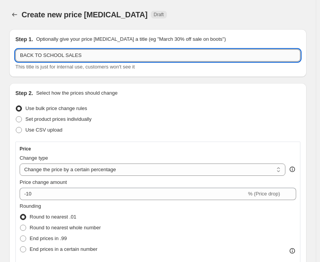
click at [98, 57] on input "BACK TO SCHOOL SALES" at bounding box center [157, 55] width 285 height 12
paste input "RG 477M"
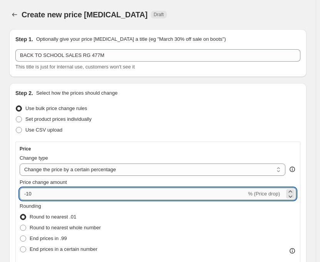
drag, startPoint x: 27, startPoint y: 194, endPoint x: 43, endPoint y: 193, distance: 16.5
click at [43, 193] on input "-10" at bounding box center [133, 194] width 227 height 12
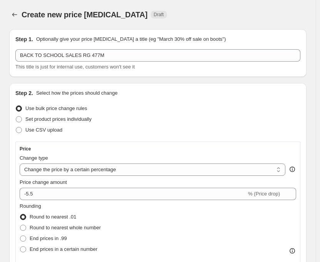
drag, startPoint x: 93, startPoint y: 150, endPoint x: 86, endPoint y: 153, distance: 8.0
click at [93, 150] on div "Price" at bounding box center [158, 149] width 276 height 6
click at [77, 171] on select "Change the price to a certain amount Change the price by a certain amount Chang…" at bounding box center [153, 169] width 266 height 12
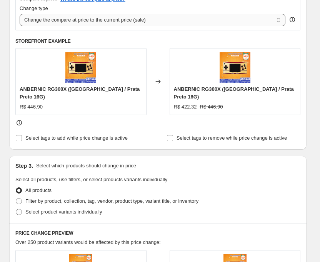
scroll to position [308, 0]
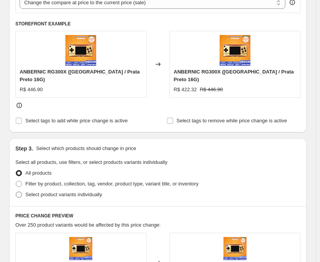
click at [21, 191] on span at bounding box center [19, 194] width 6 height 6
click at [16, 191] on input "Select product variants individually" at bounding box center [16, 191] width 0 height 0
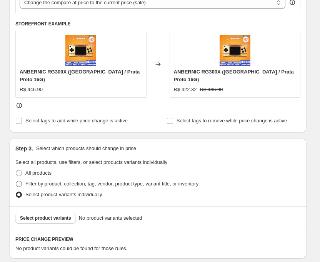
scroll to position [431, 0]
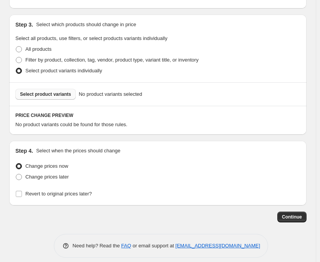
click at [46, 91] on span "Select product variants" at bounding box center [45, 94] width 51 height 6
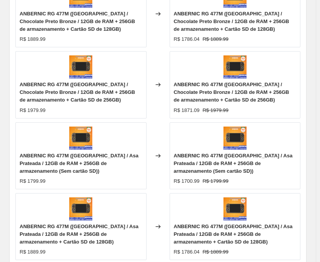
scroll to position [739, 0]
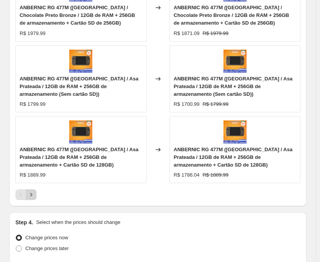
click at [30, 195] on icon "Next" at bounding box center [31, 195] width 8 height 8
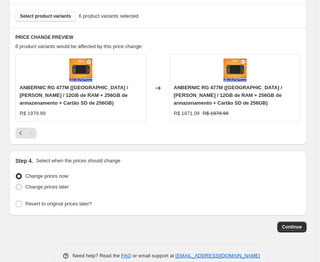
scroll to position [535, 0]
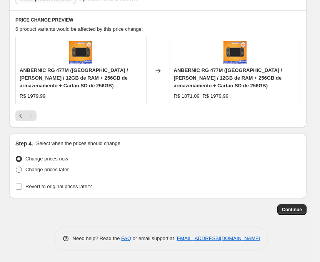
click at [21, 171] on span at bounding box center [19, 169] width 6 height 6
click at [16, 167] on input "Change prices later" at bounding box center [16, 166] width 0 height 0
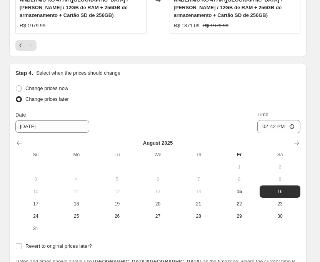
scroll to position [679, 0]
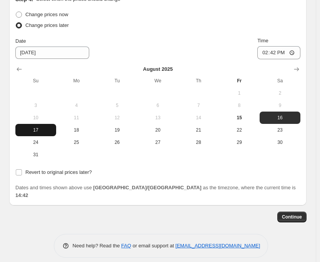
click at [40, 130] on span "17" at bounding box center [35, 130] width 35 height 6
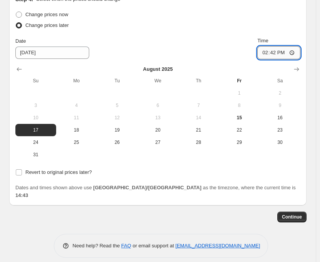
click at [278, 52] on input "14:42" at bounding box center [278, 52] width 43 height 13
click at [18, 174] on input "Revert to original prices later?" at bounding box center [19, 172] width 6 height 6
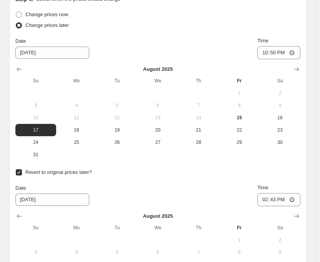
scroll to position [756, 0]
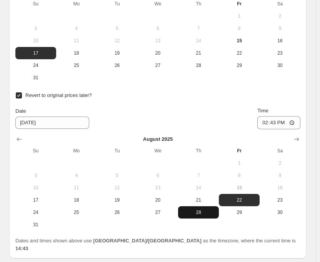
click at [195, 213] on span "28" at bounding box center [198, 212] width 35 height 6
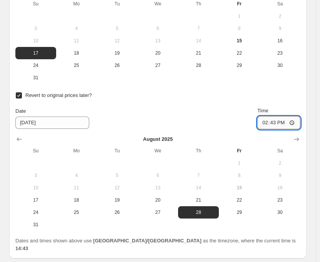
click at [280, 124] on input "14:43" at bounding box center [278, 122] width 43 height 13
click at [244, 117] on div "Date [DATE] Time 15:00" at bounding box center [157, 118] width 285 height 22
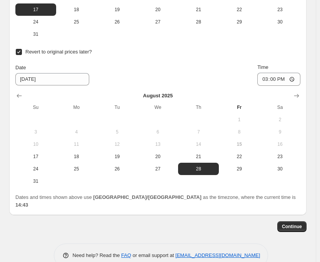
scroll to position [809, 0]
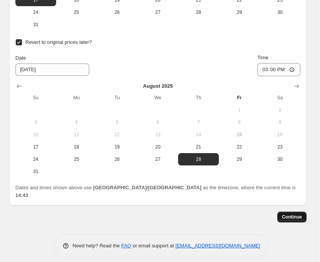
click at [293, 214] on span "Continue" at bounding box center [292, 217] width 20 height 6
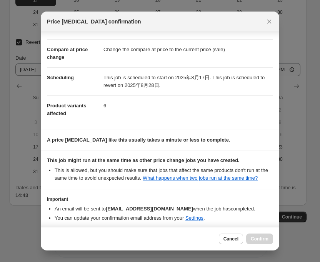
scroll to position [60, 0]
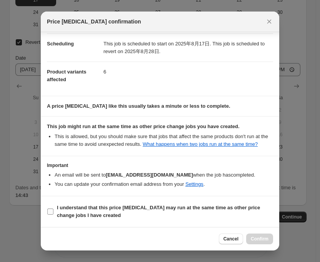
click at [49, 211] on input "I understand that this price [MEDICAL_DATA] may run at the same time as other p…" at bounding box center [50, 211] width 6 height 6
click at [267, 238] on span "Confirm" at bounding box center [260, 239] width 18 height 6
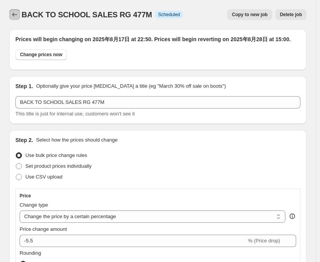
click at [14, 17] on icon "Price change jobs" at bounding box center [15, 15] width 8 height 8
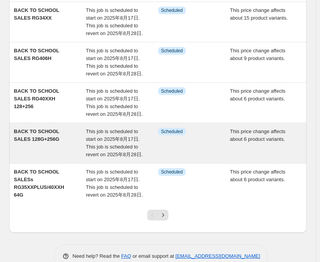
scroll to position [288, 0]
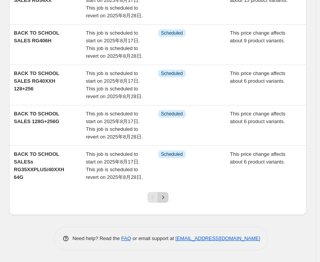
click at [166, 198] on icon "Next" at bounding box center [163, 197] width 8 height 8
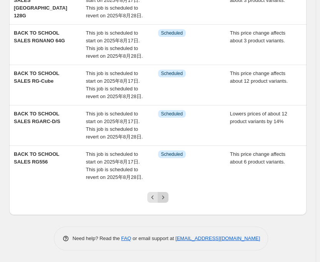
click at [165, 197] on icon "Next" at bounding box center [163, 197] width 8 height 8
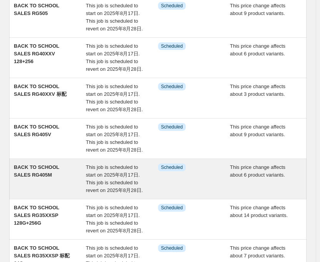
scroll to position [231, 0]
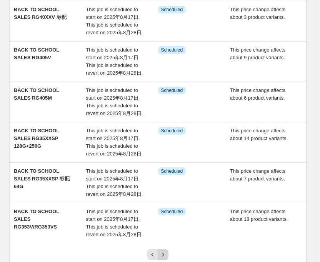
click at [164, 255] on icon "Next" at bounding box center [163, 255] width 8 height 8
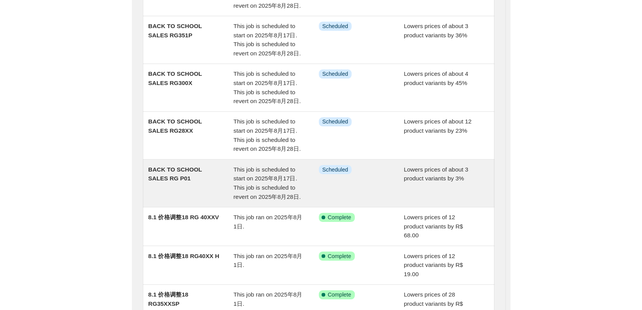
scroll to position [154, 0]
